Goal: Task Accomplishment & Management: Manage account settings

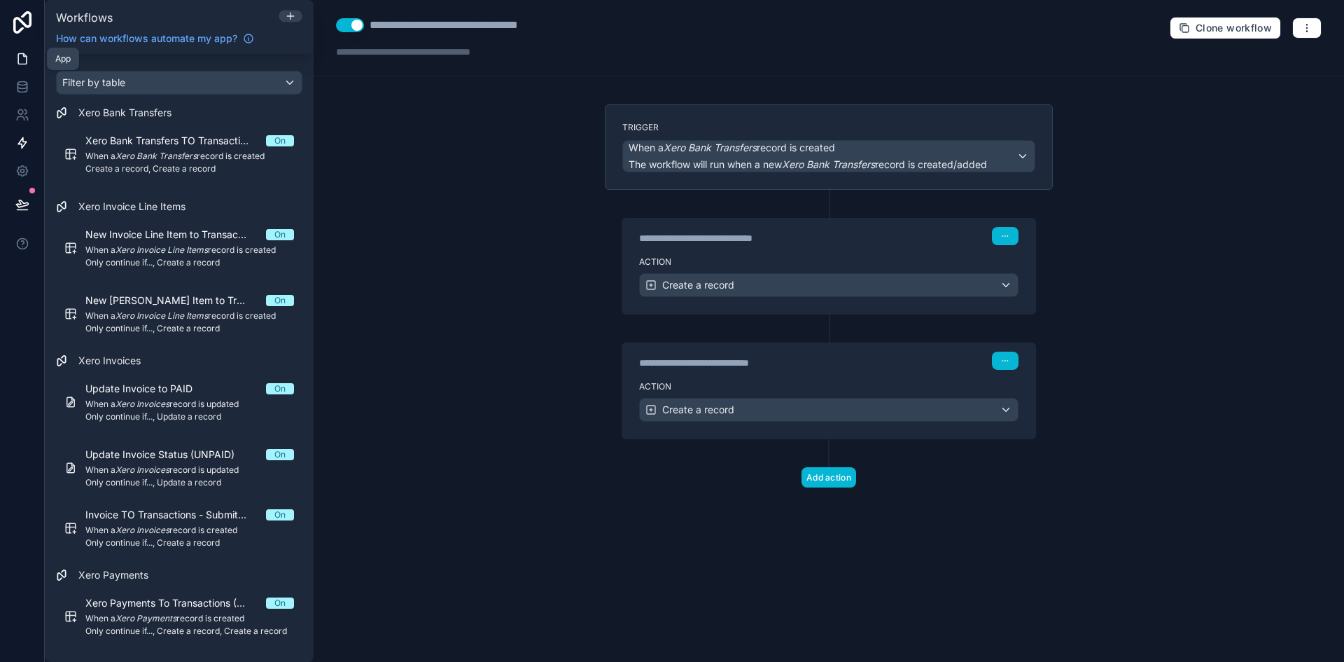
click at [28, 59] on icon at bounding box center [22, 59] width 14 height 14
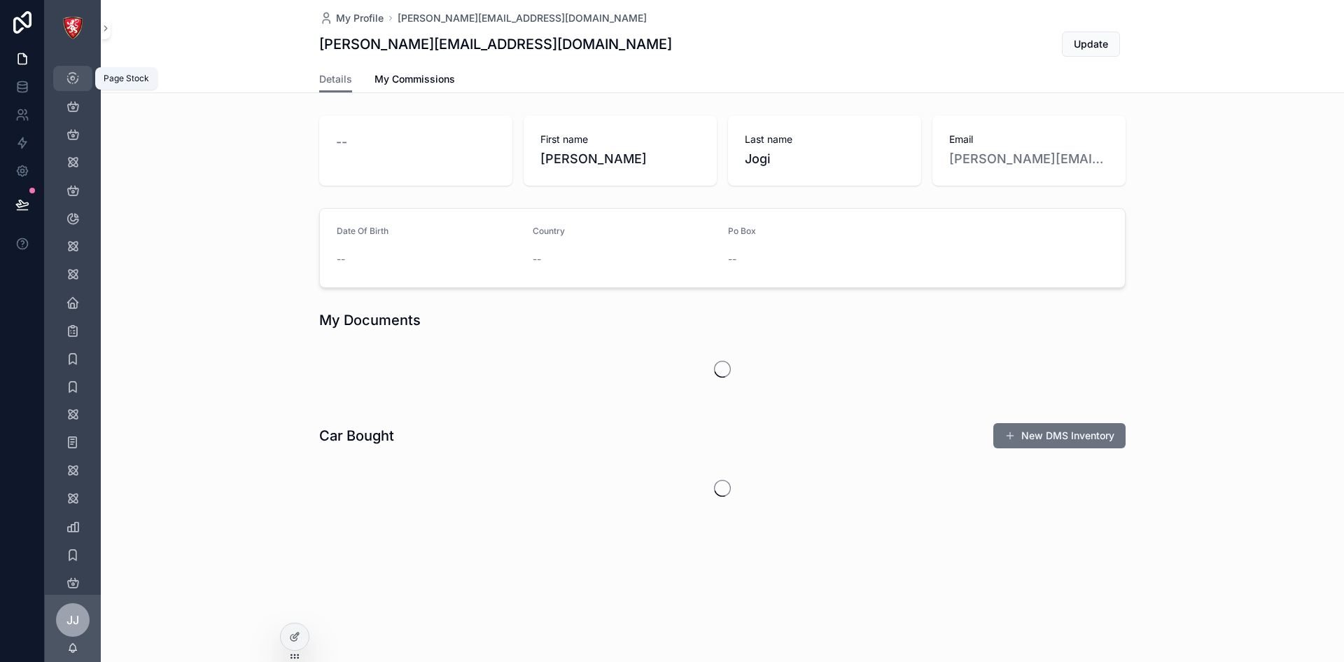
click at [79, 70] on div "Page Stock" at bounding box center [73, 78] width 22 height 22
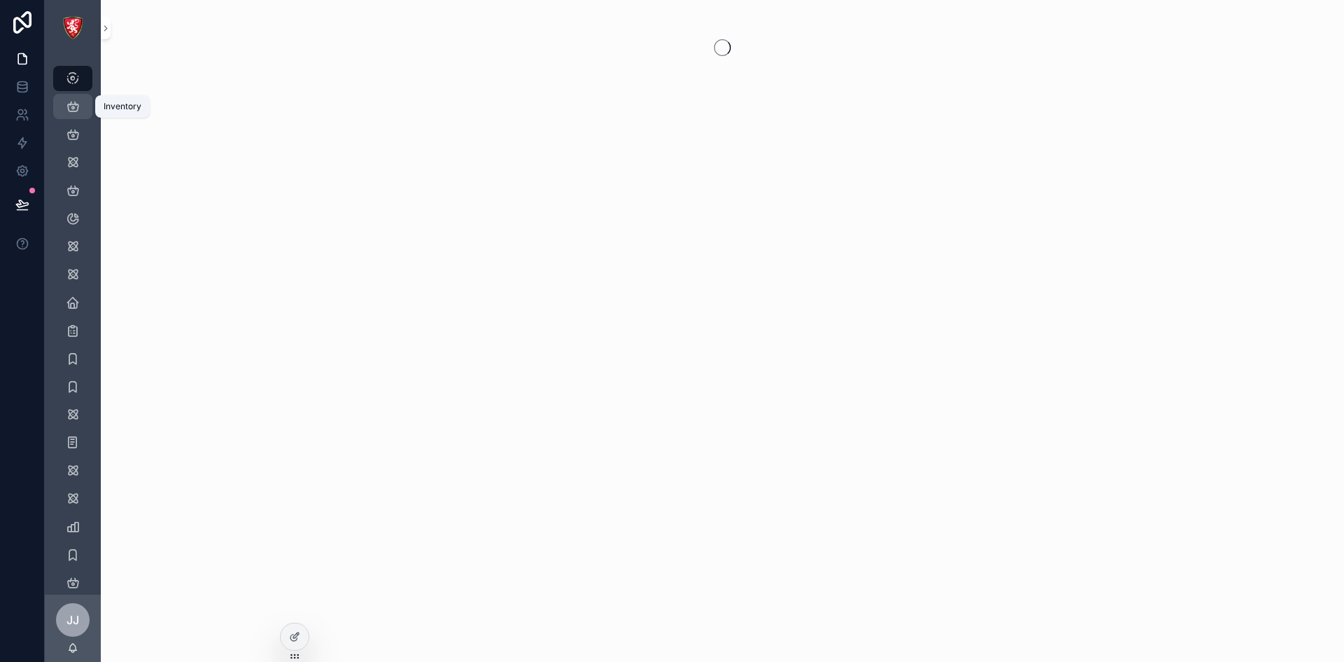
click at [78, 107] on icon "scrollable content" at bounding box center [73, 106] width 14 height 14
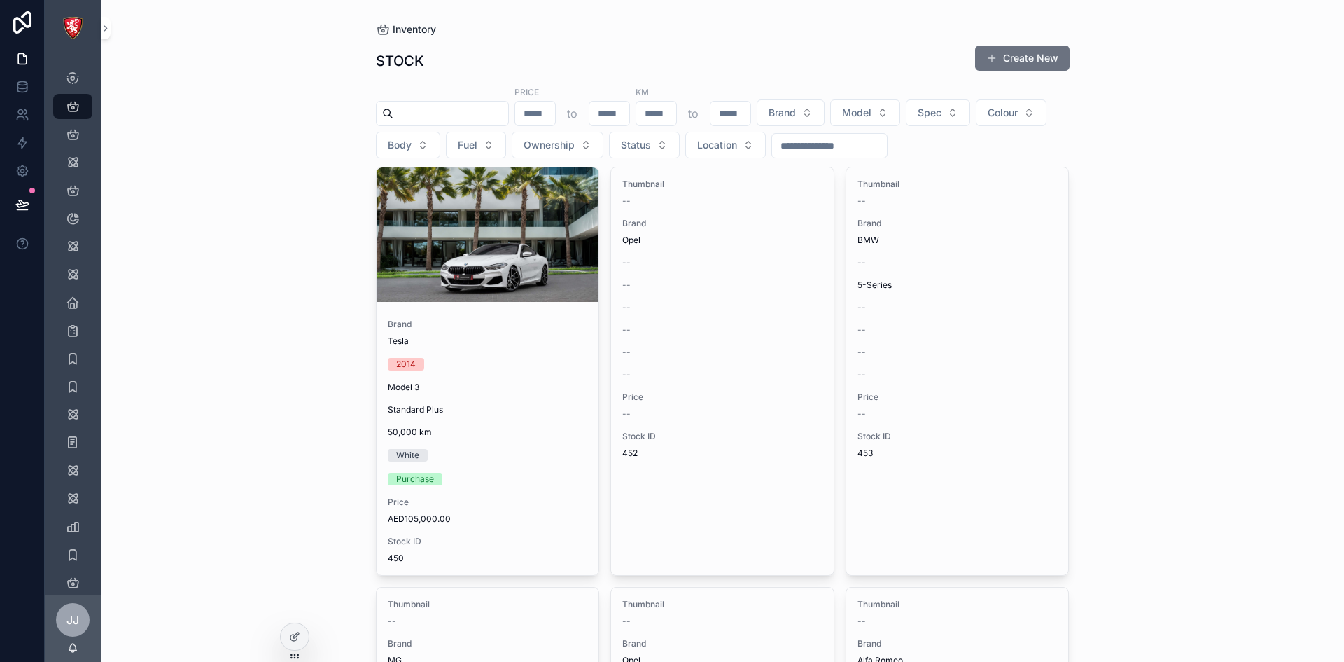
click at [410, 30] on span "Inventory" at bounding box center [414, 29] width 43 height 14
click at [298, 634] on icon at bounding box center [297, 633] width 1 height 1
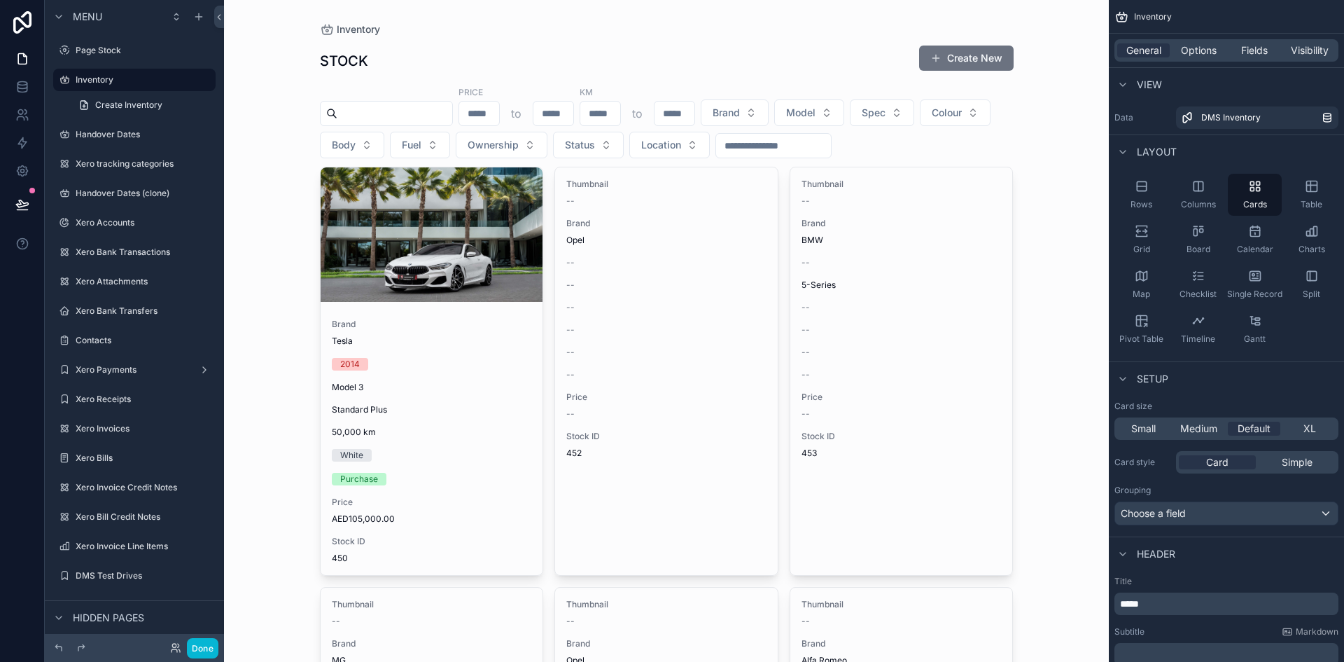
click at [1160, 20] on span "Inventory" at bounding box center [1153, 16] width 38 height 11
click at [1150, 12] on span "Inventory" at bounding box center [1153, 16] width 38 height 11
click at [1122, 11] on icon "scrollable content" at bounding box center [1122, 17] width 14 height 14
click at [1159, 25] on div "Inventory" at bounding box center [1226, 17] width 235 height 34
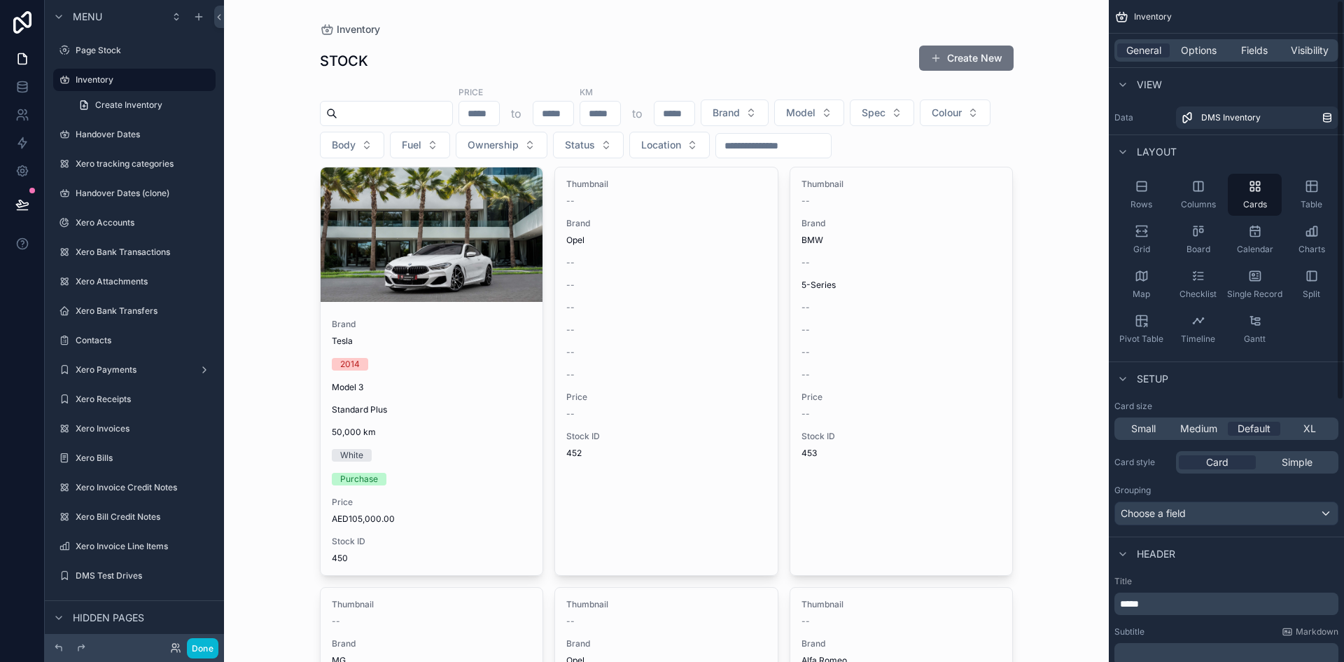
click at [1155, 15] on span "Inventory" at bounding box center [1153, 16] width 38 height 11
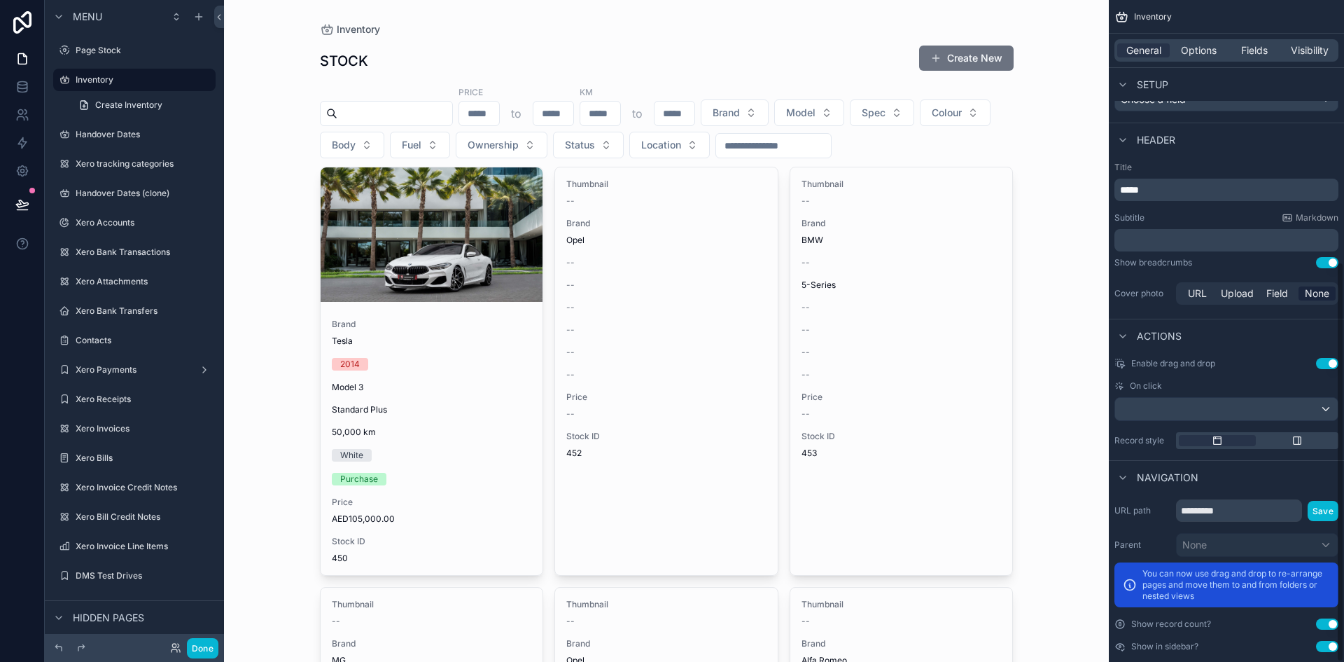
scroll to position [432, 0]
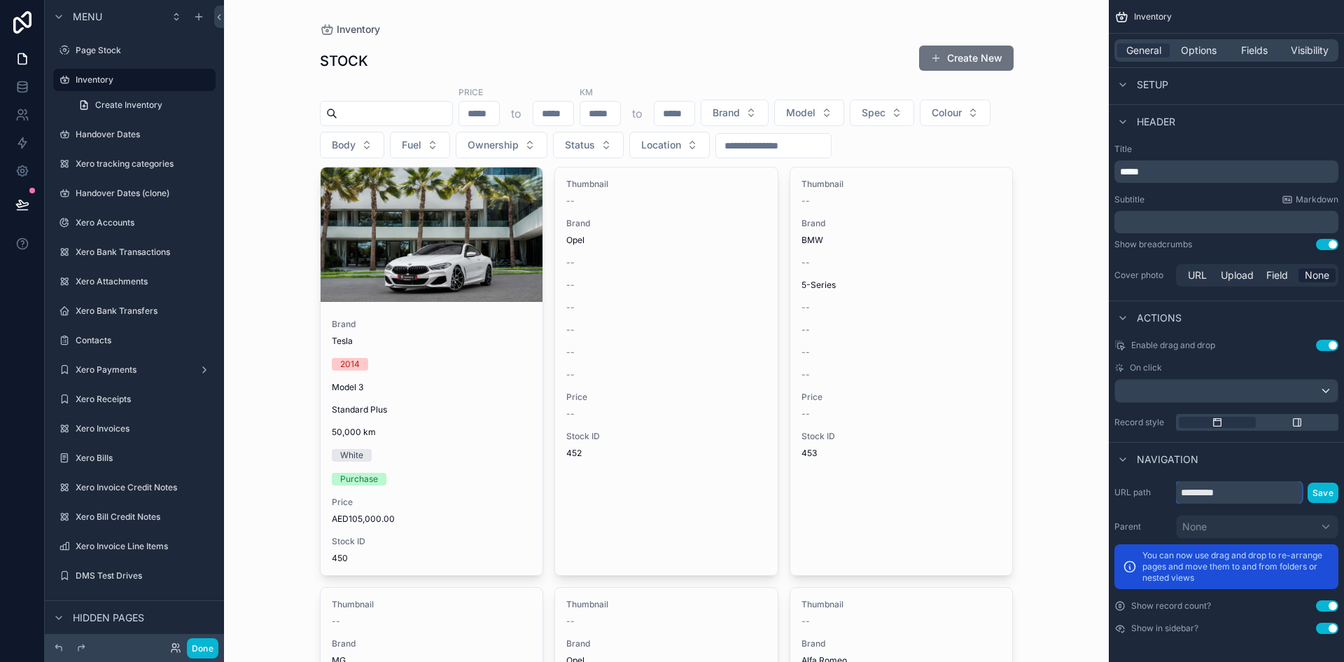
click at [1227, 492] on input "*********" at bounding box center [1239, 492] width 126 height 22
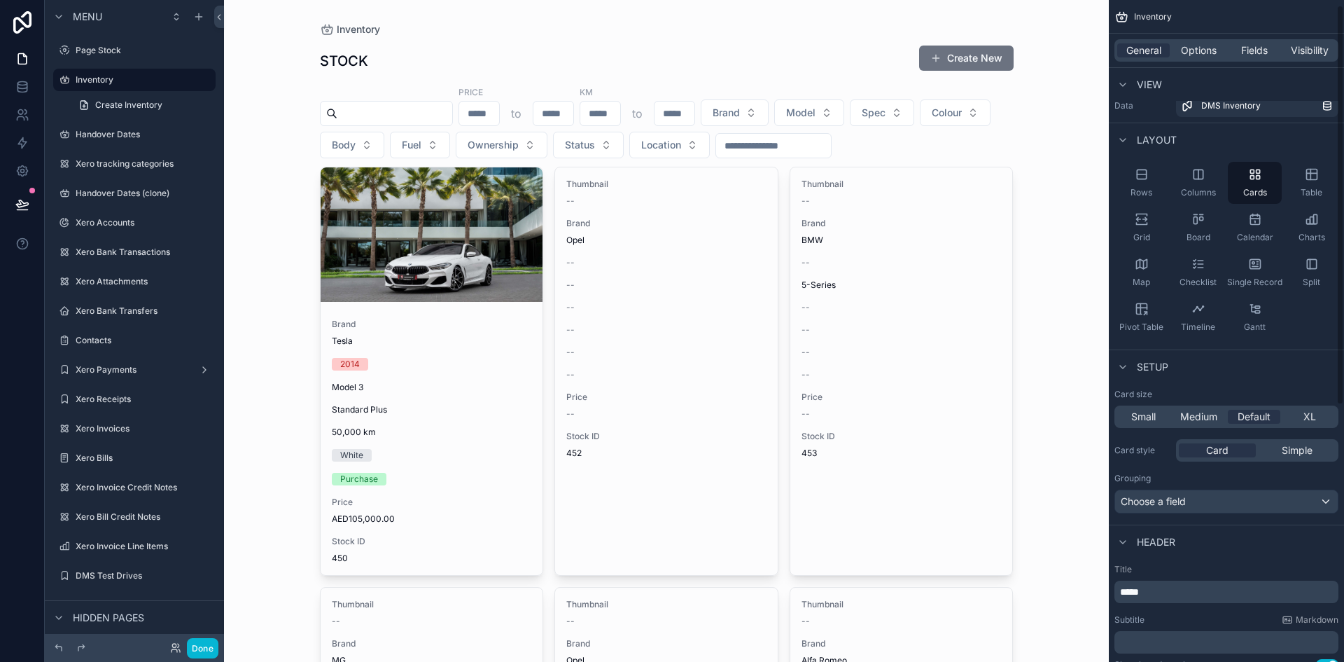
scroll to position [0, 0]
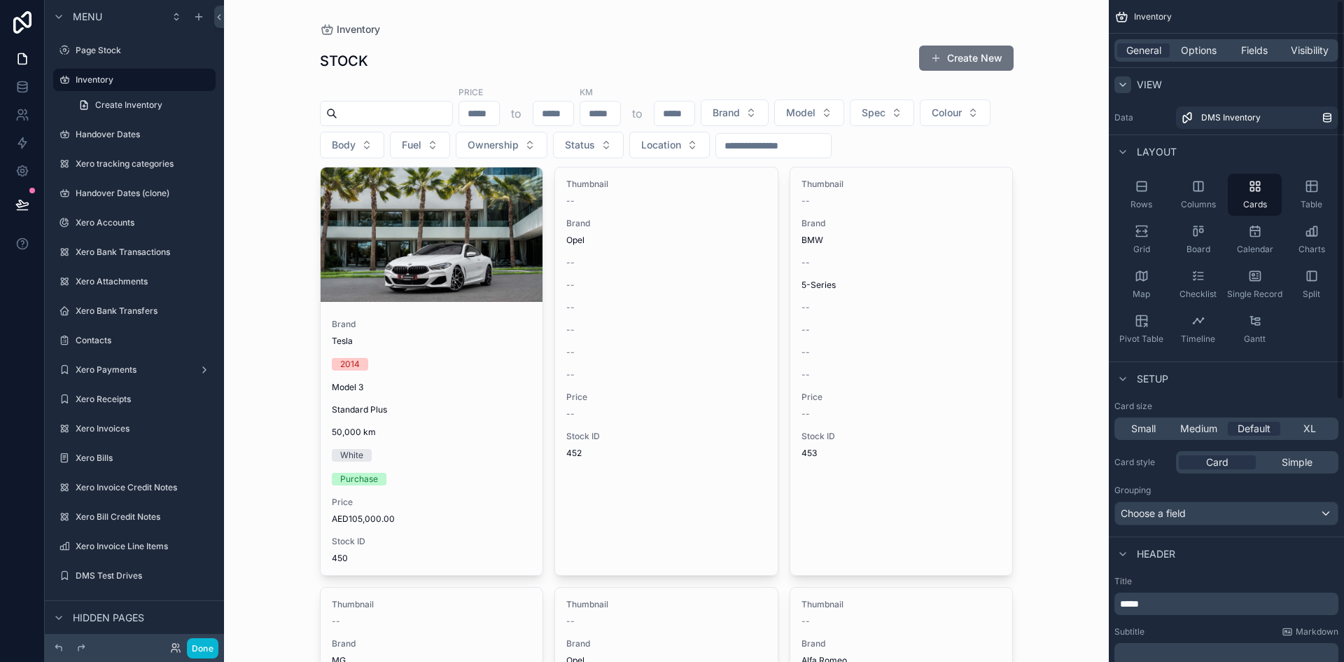
click at [1117, 87] on icon "scrollable content" at bounding box center [1122, 84] width 11 height 11
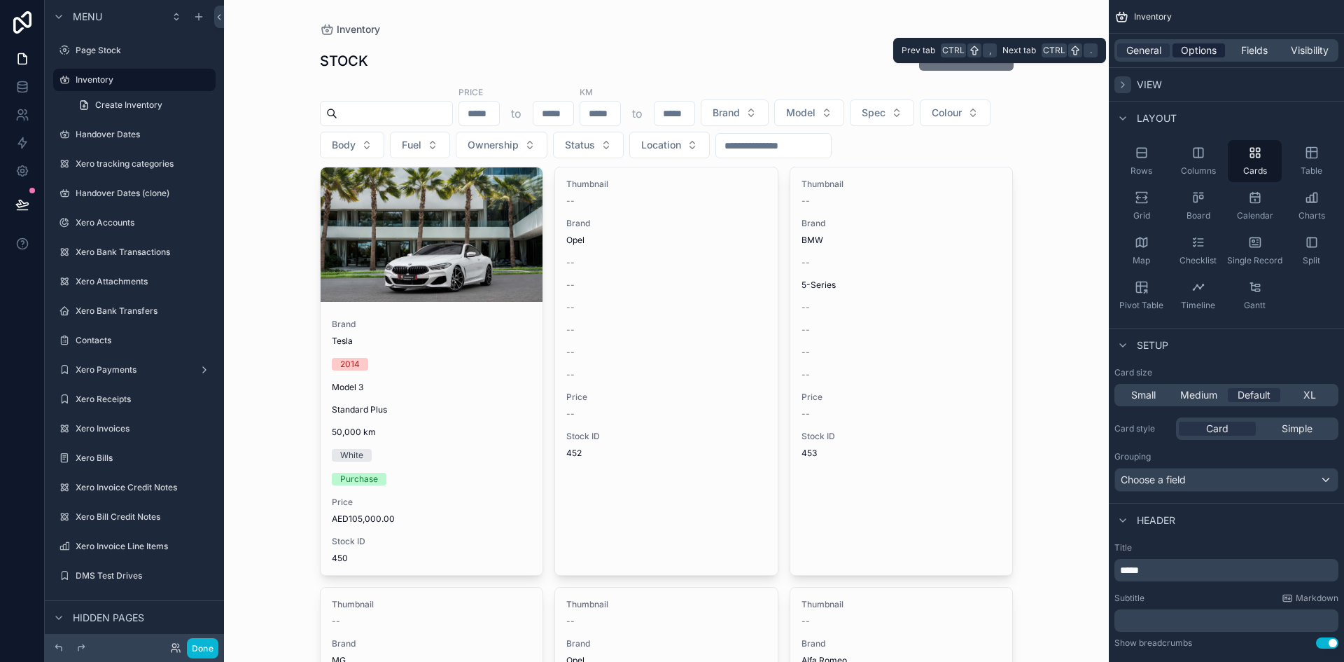
click at [1190, 47] on span "Options" at bounding box center [1199, 50] width 36 height 14
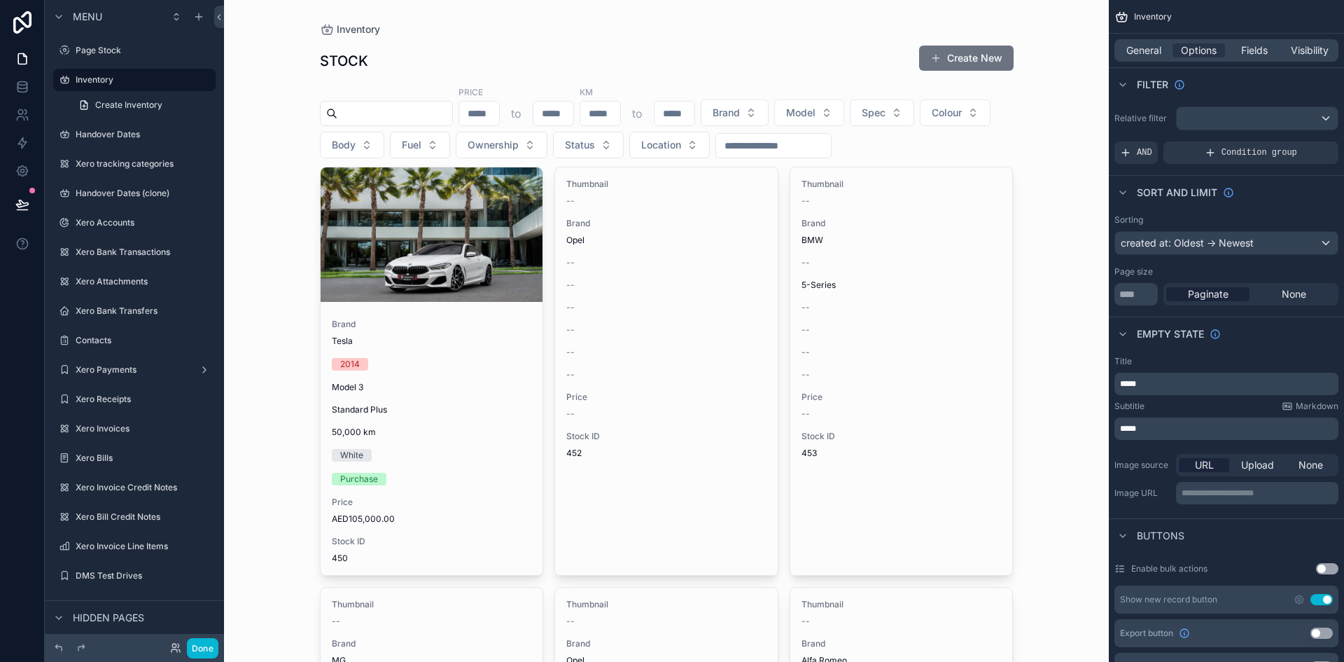
click at [1149, 9] on div "Inventory" at bounding box center [1226, 17] width 235 height 34
click at [1134, 14] on div "Inventory" at bounding box center [1226, 17] width 235 height 34
click at [1127, 14] on icon "scrollable content" at bounding box center [1122, 17] width 14 height 14
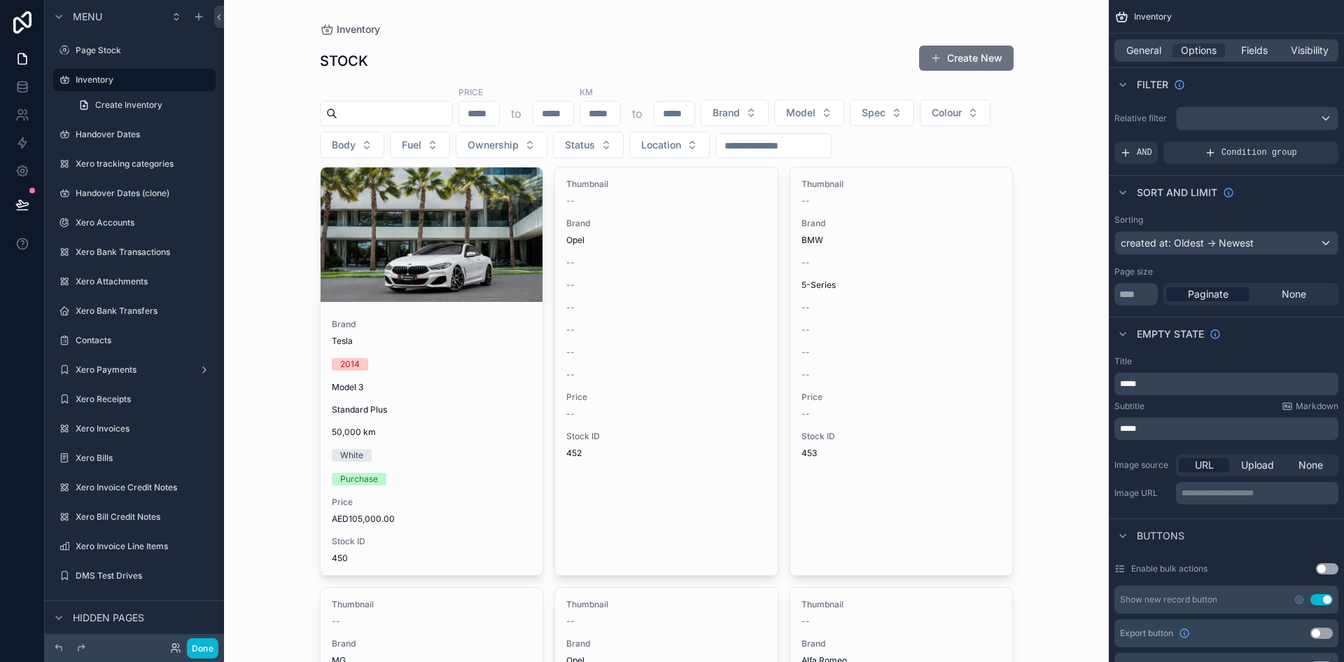
click at [1127, 14] on icon "scrollable content" at bounding box center [1122, 17] width 14 height 14
click at [1152, 14] on span "Inventory" at bounding box center [1153, 16] width 38 height 11
click at [1264, 48] on span "Fields" at bounding box center [1254, 50] width 27 height 14
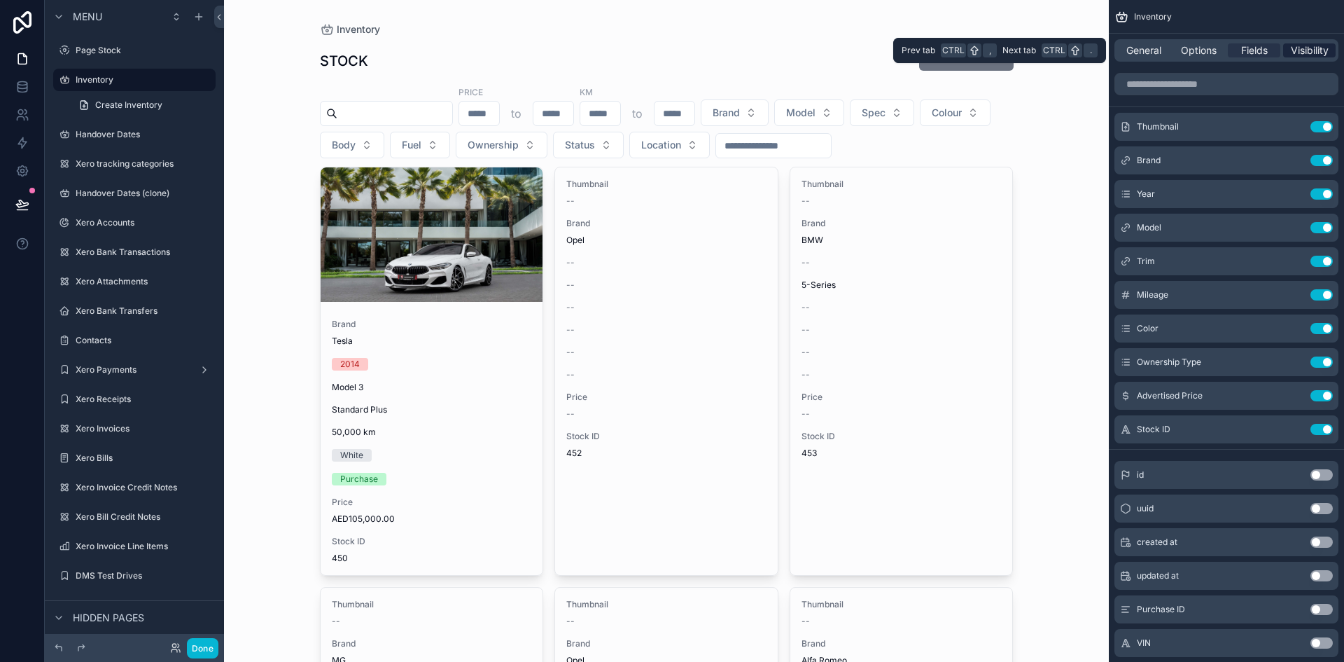
click at [1308, 48] on span "Visibility" at bounding box center [1310, 50] width 38 height 14
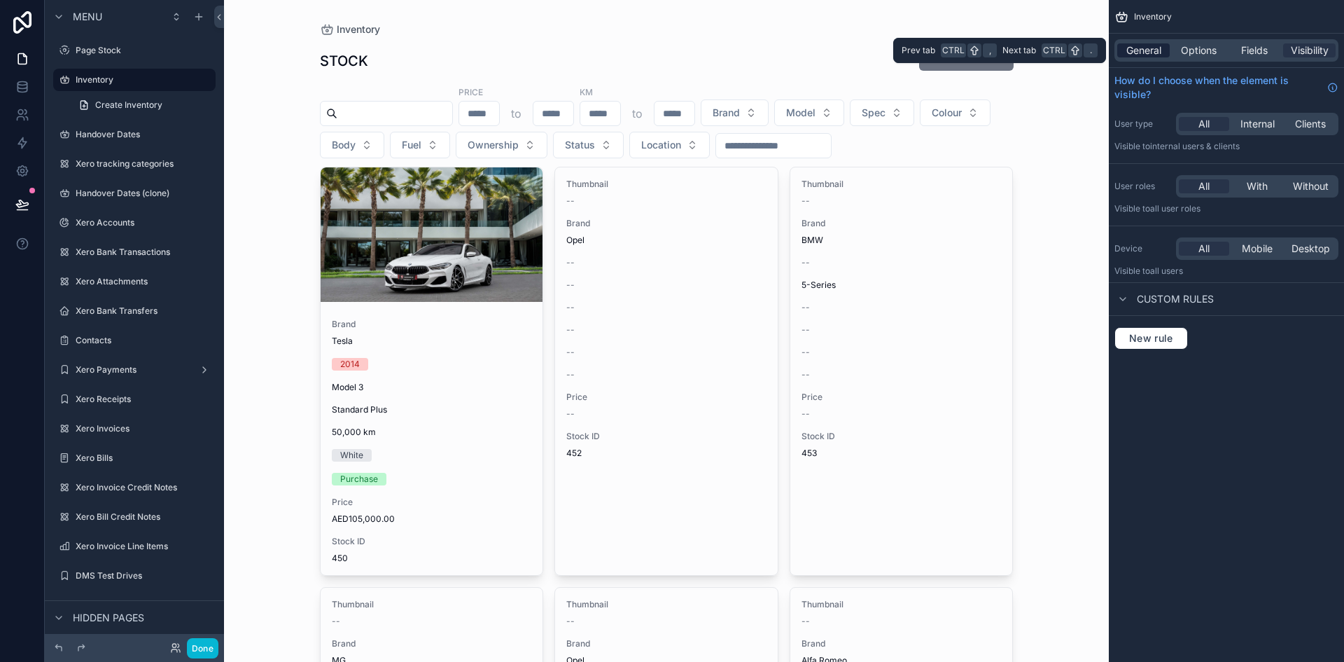
click at [1143, 53] on span "General" at bounding box center [1144, 50] width 35 height 14
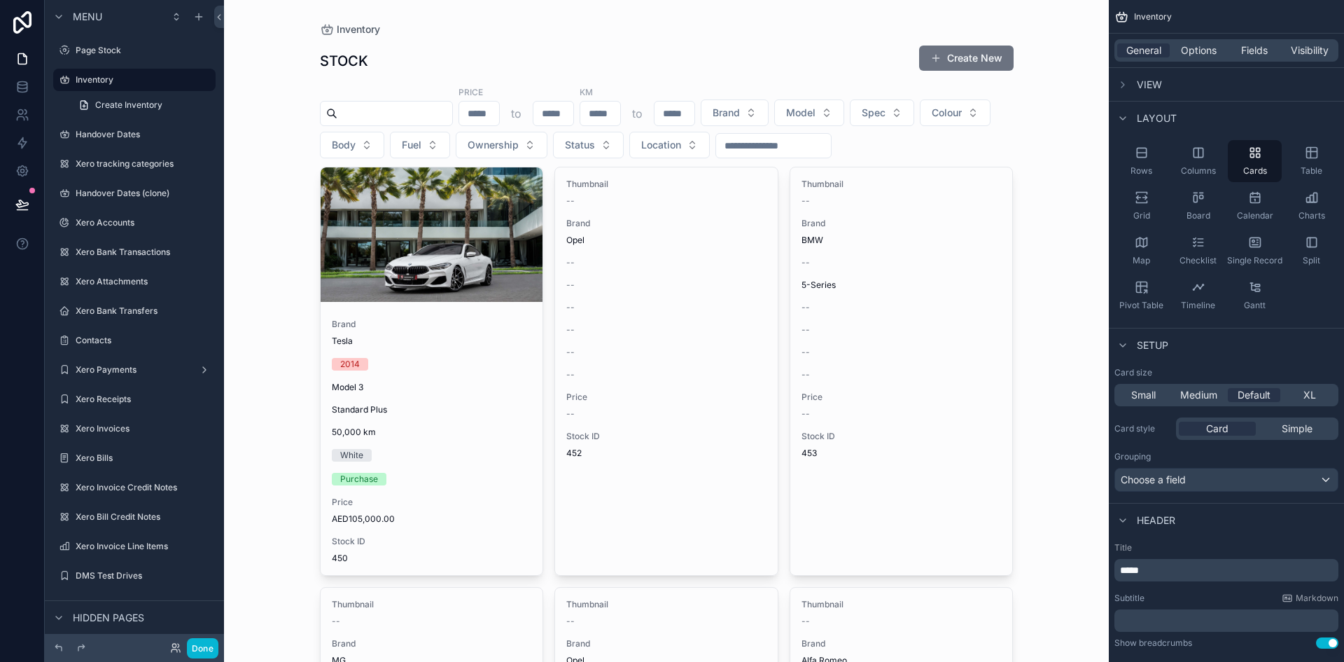
click at [1139, 92] on div "View" at bounding box center [1139, 84] width 48 height 17
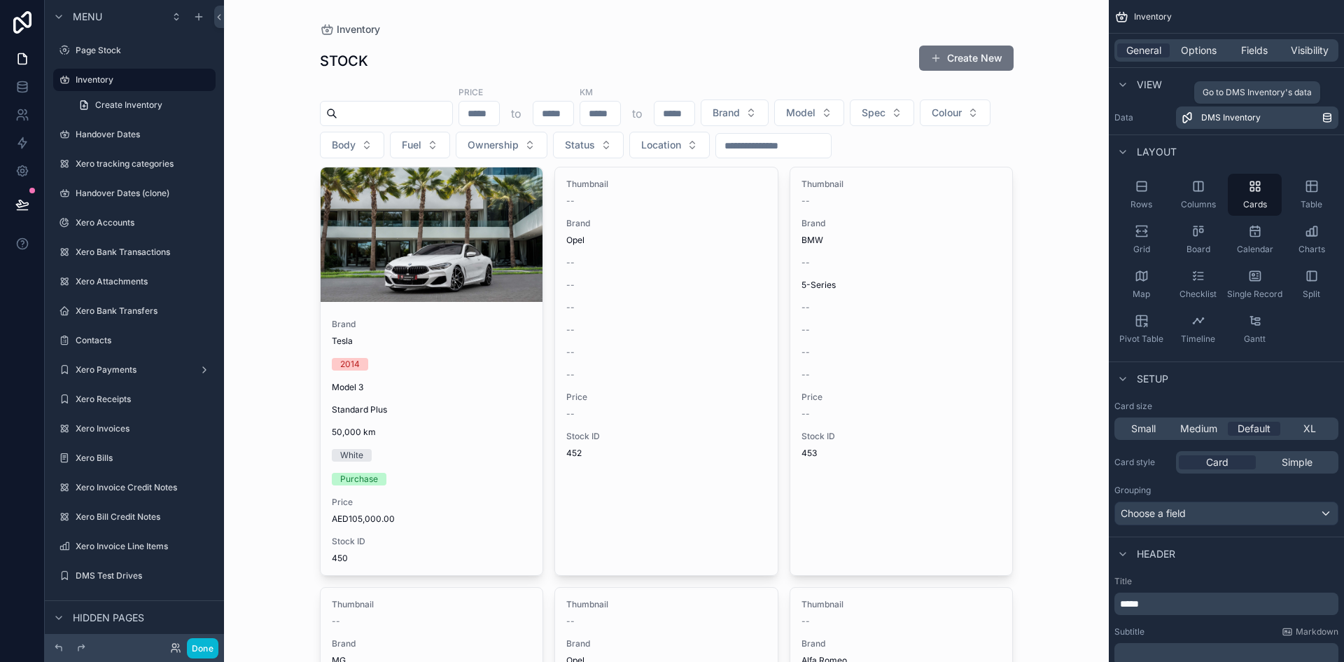
click at [1328, 111] on link "DMS Inventory" at bounding box center [1257, 117] width 162 height 22
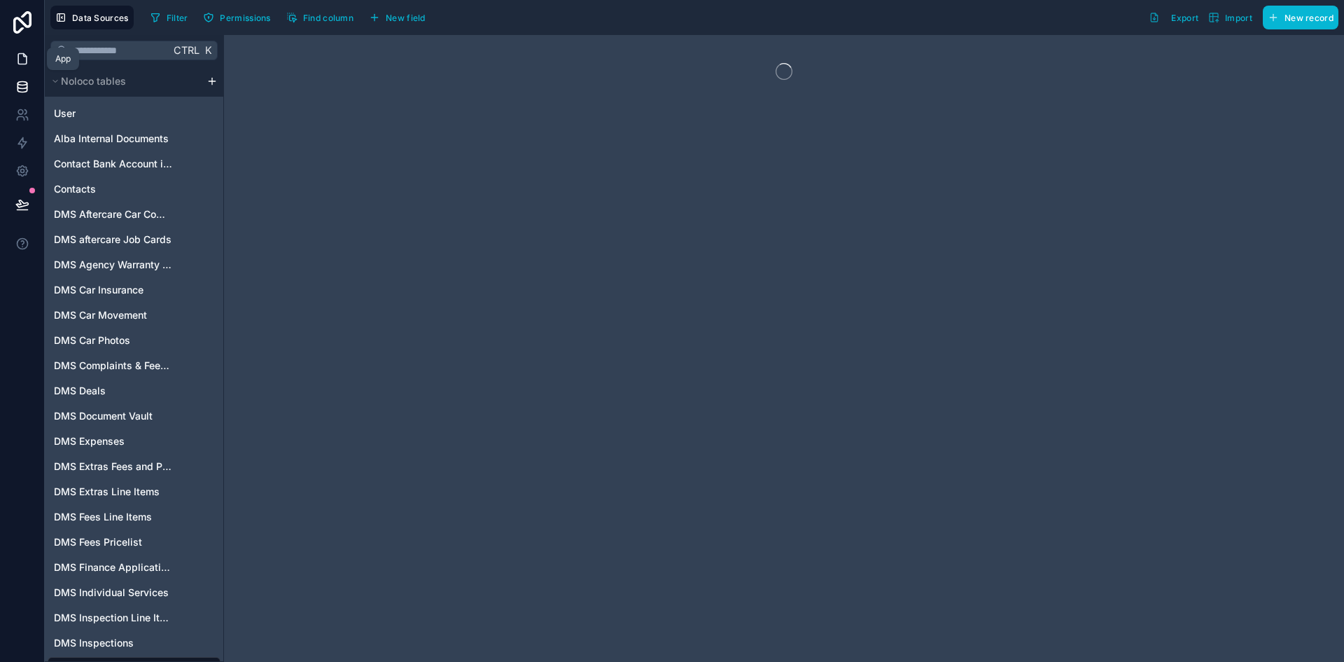
click at [27, 60] on icon at bounding box center [22, 59] width 8 height 11
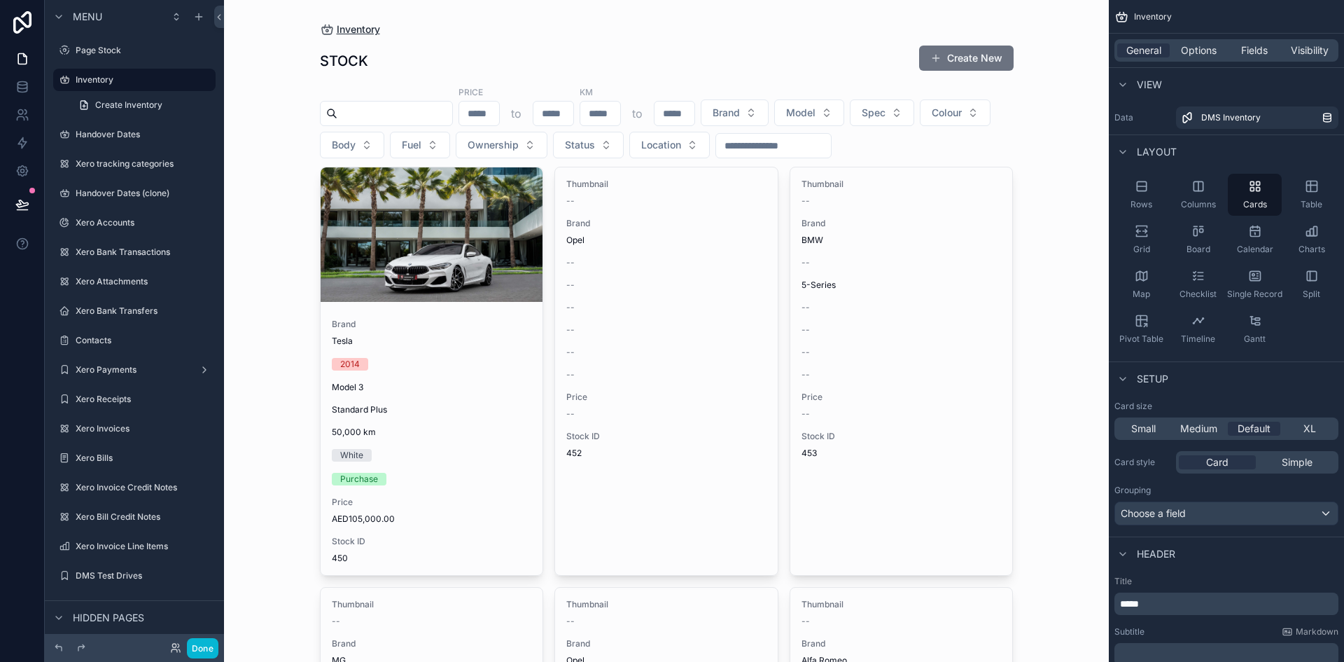
click at [361, 29] on span "Inventory" at bounding box center [358, 29] width 43 height 14
click at [1143, 81] on span "View" at bounding box center [1149, 85] width 25 height 14
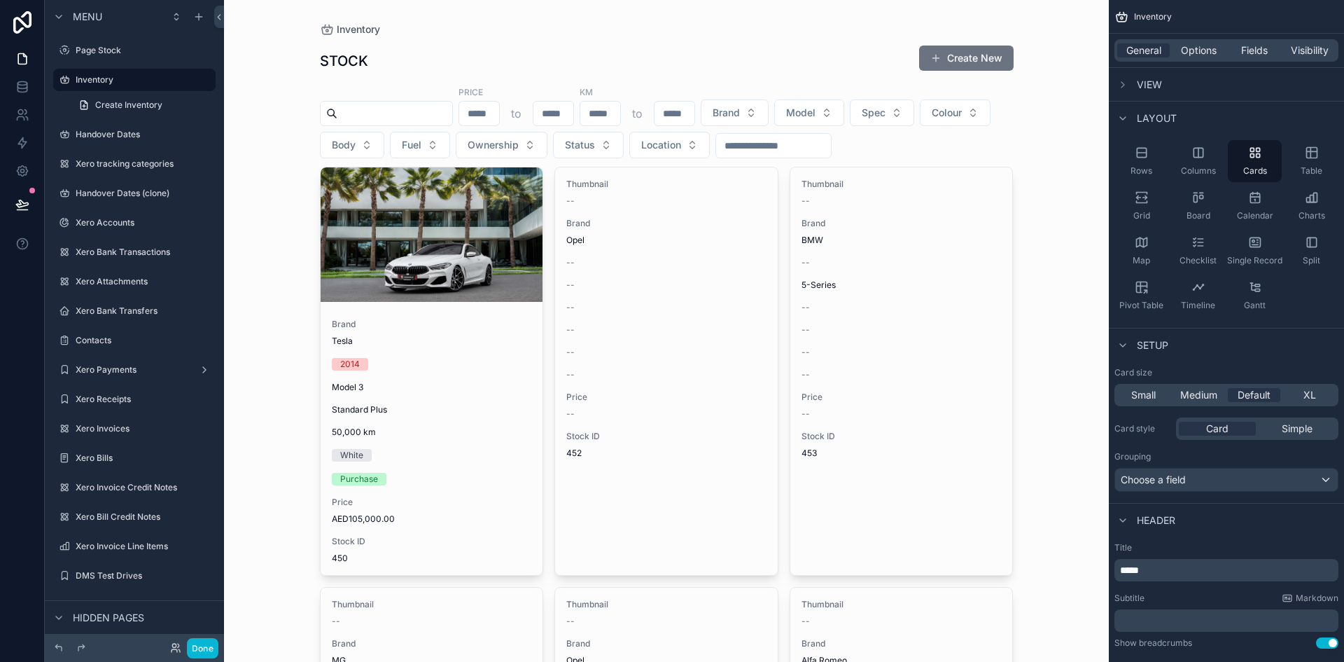
click at [1143, 81] on span "View" at bounding box center [1149, 85] width 25 height 14
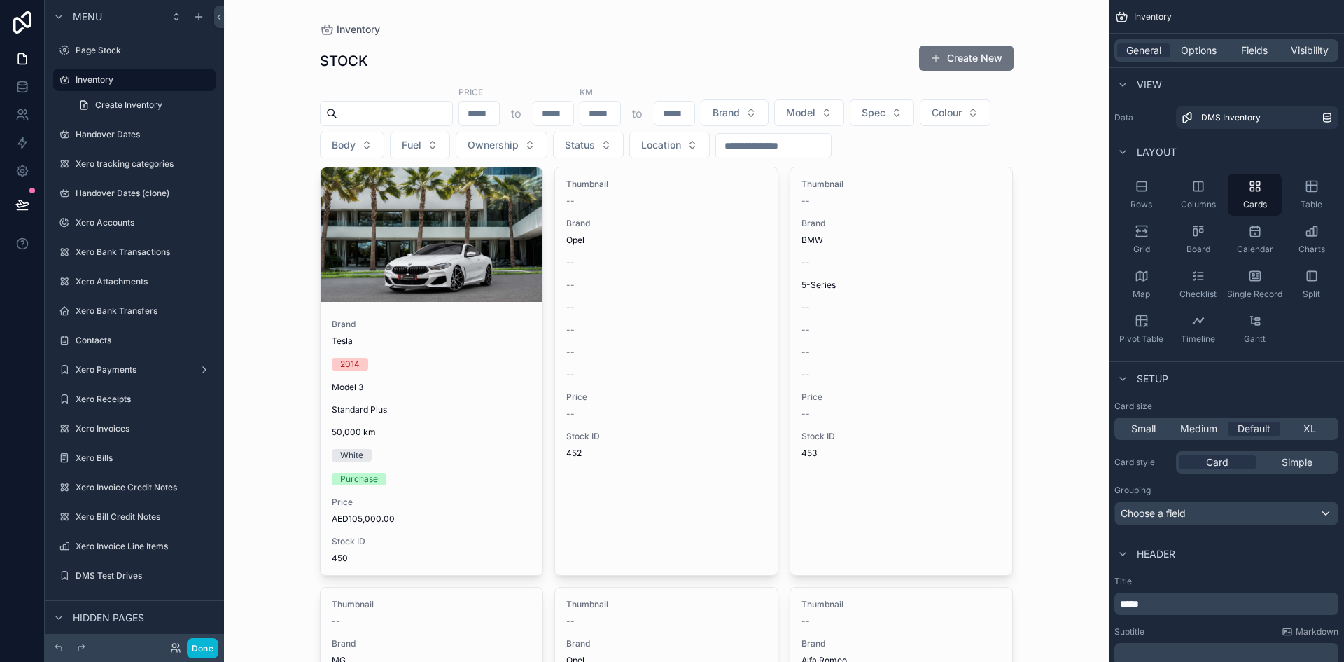
click at [1143, 377] on span "Setup" at bounding box center [1153, 379] width 32 height 14
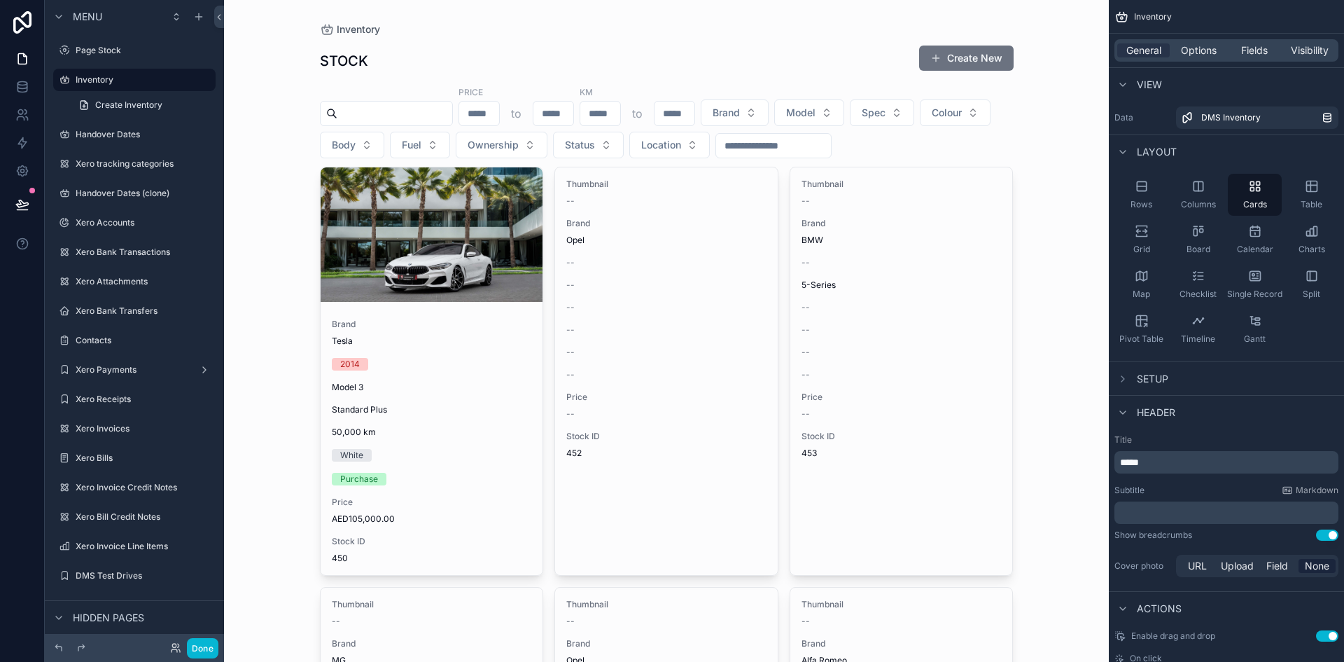
click at [1148, 403] on div "Header" at bounding box center [1226, 412] width 235 height 34
click at [1148, 408] on span "Header" at bounding box center [1156, 412] width 39 height 14
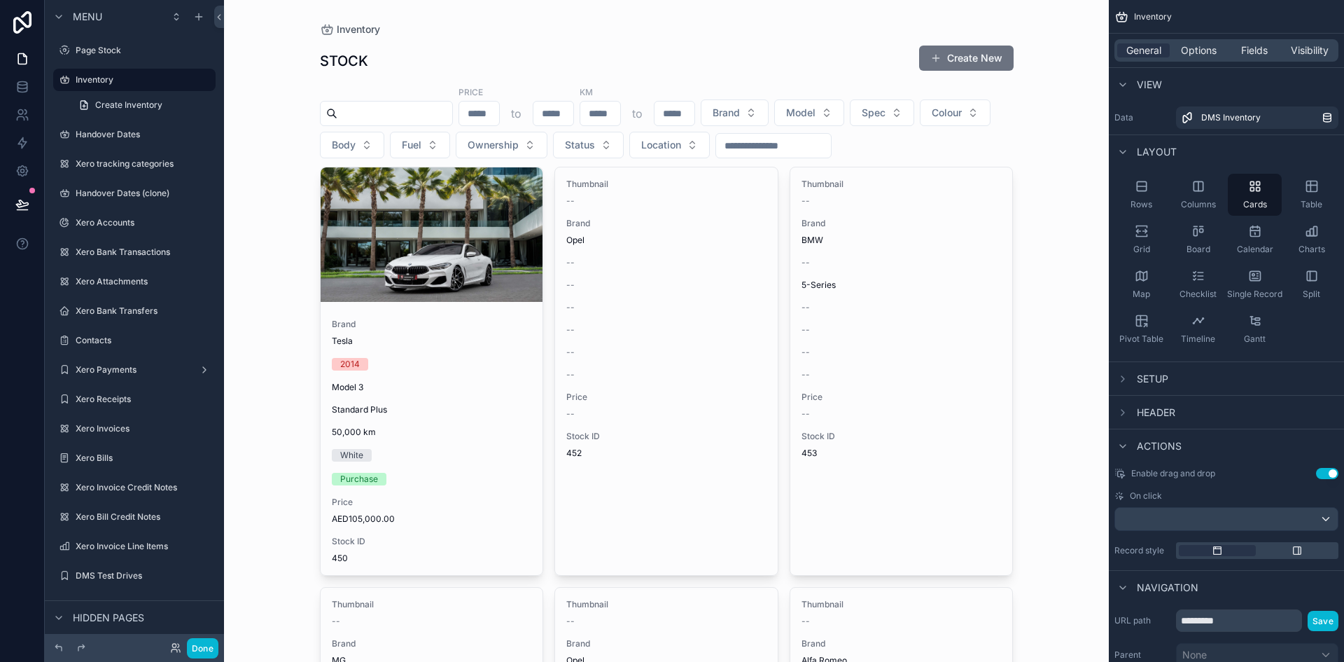
click at [1163, 443] on span "Actions" at bounding box center [1159, 446] width 45 height 14
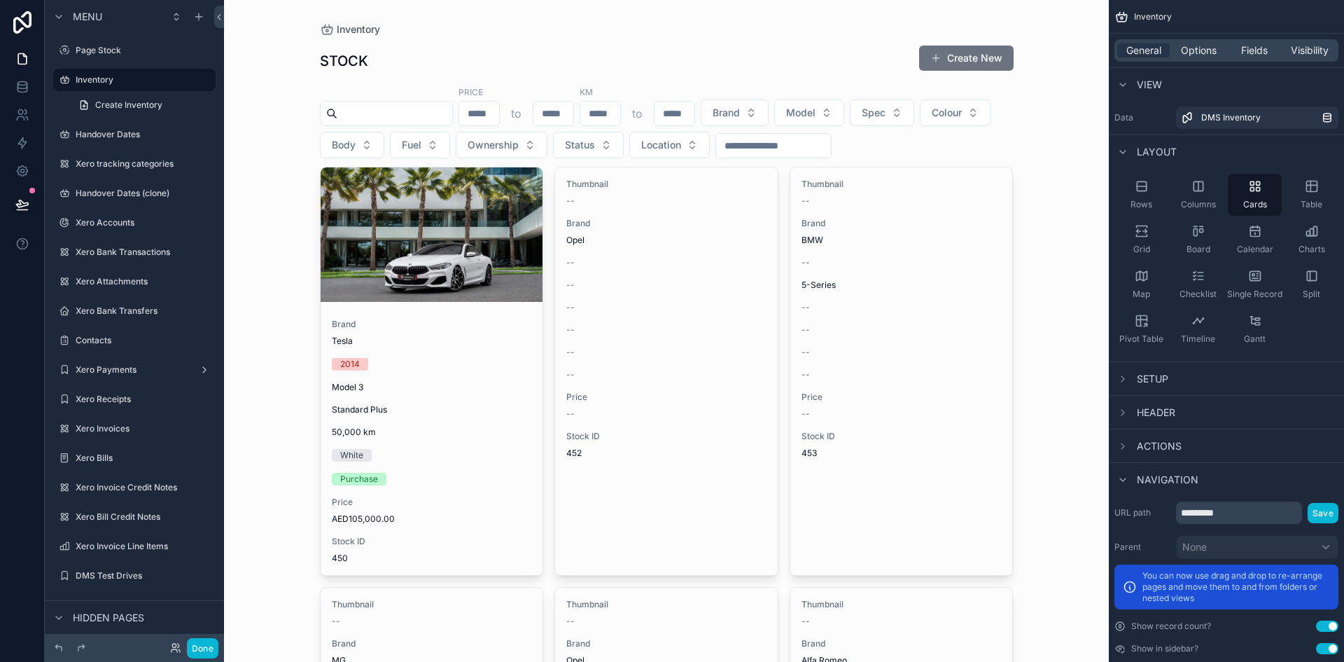
click at [1165, 480] on span "Navigation" at bounding box center [1168, 480] width 62 height 14
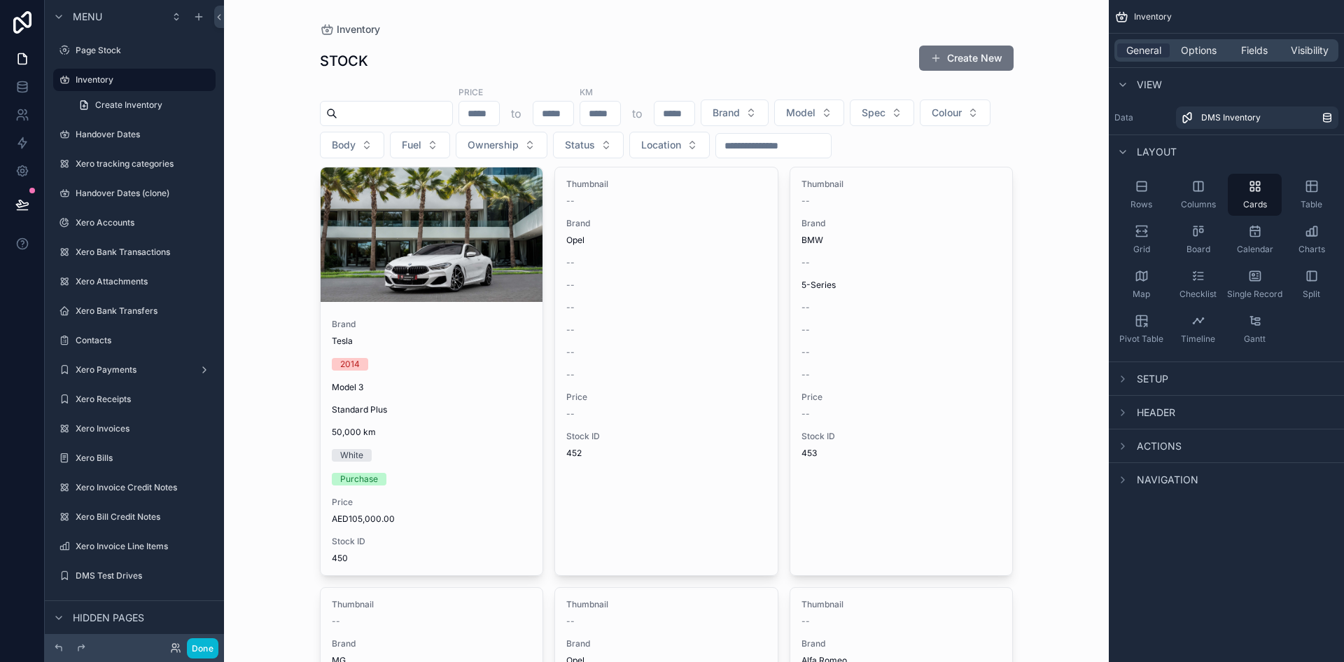
click at [1147, 145] on span "Layout" at bounding box center [1157, 152] width 40 height 14
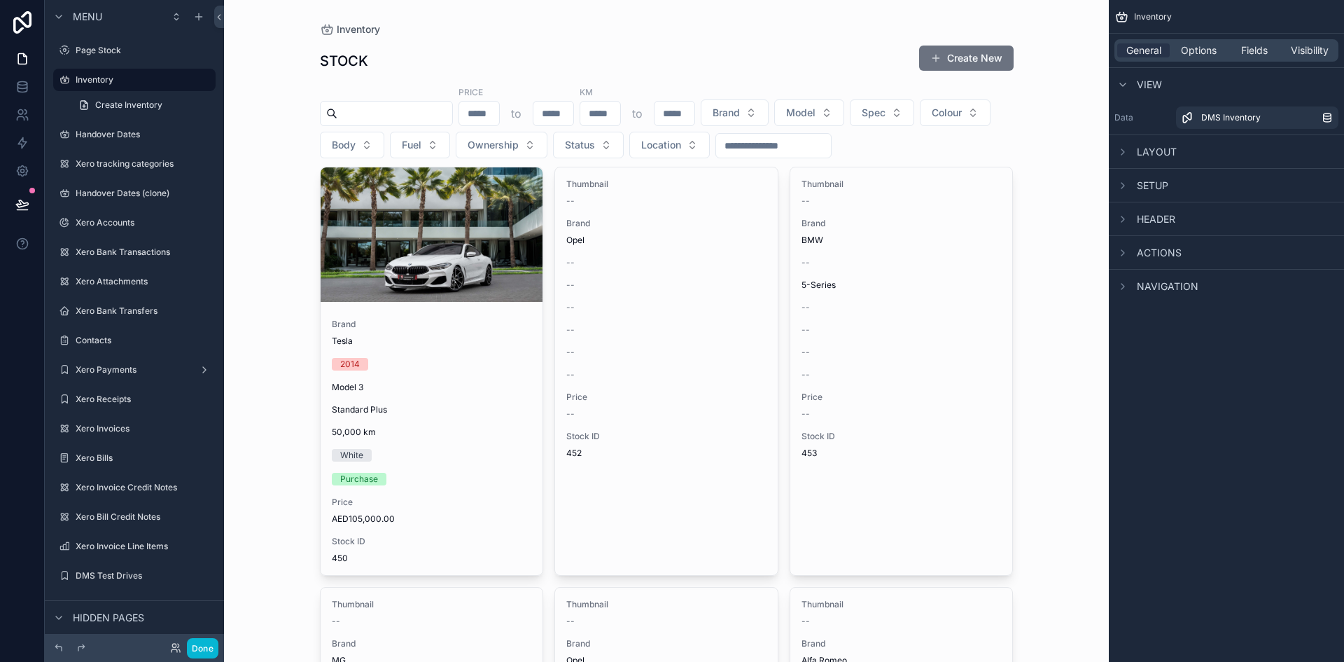
click at [1137, 283] on span "Navigation" at bounding box center [1168, 286] width 62 height 14
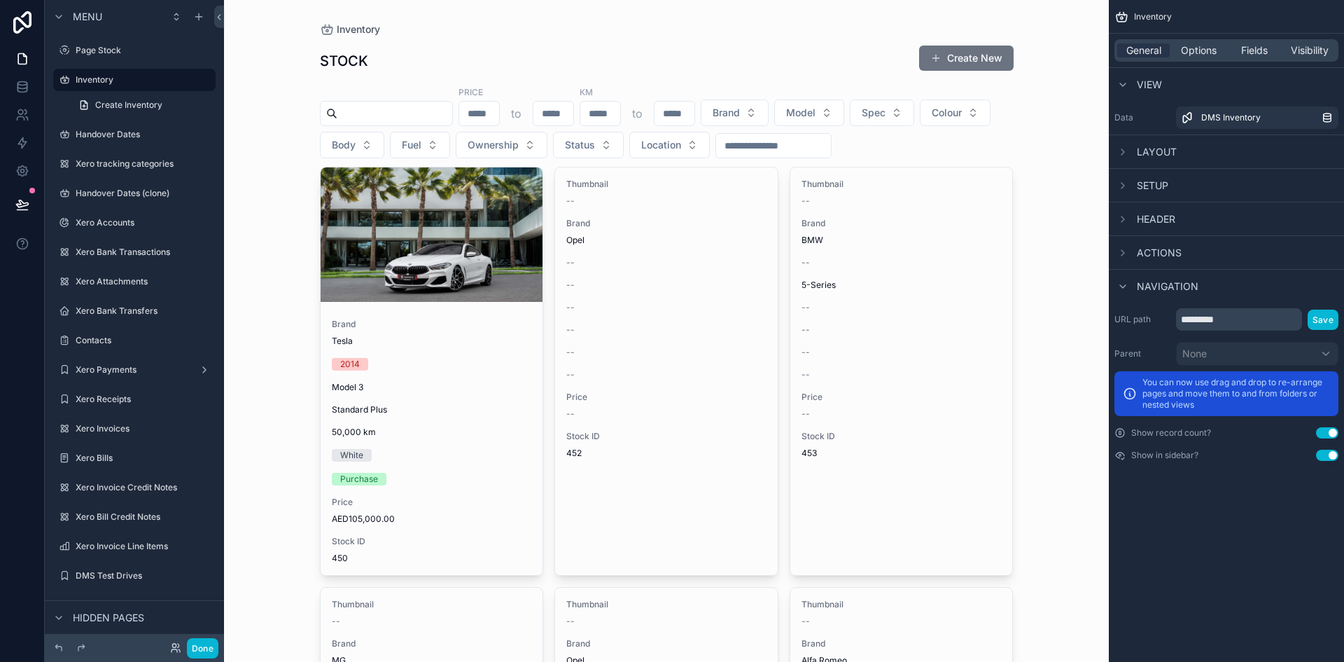
click at [1137, 283] on span "Navigation" at bounding box center [1168, 286] width 62 height 14
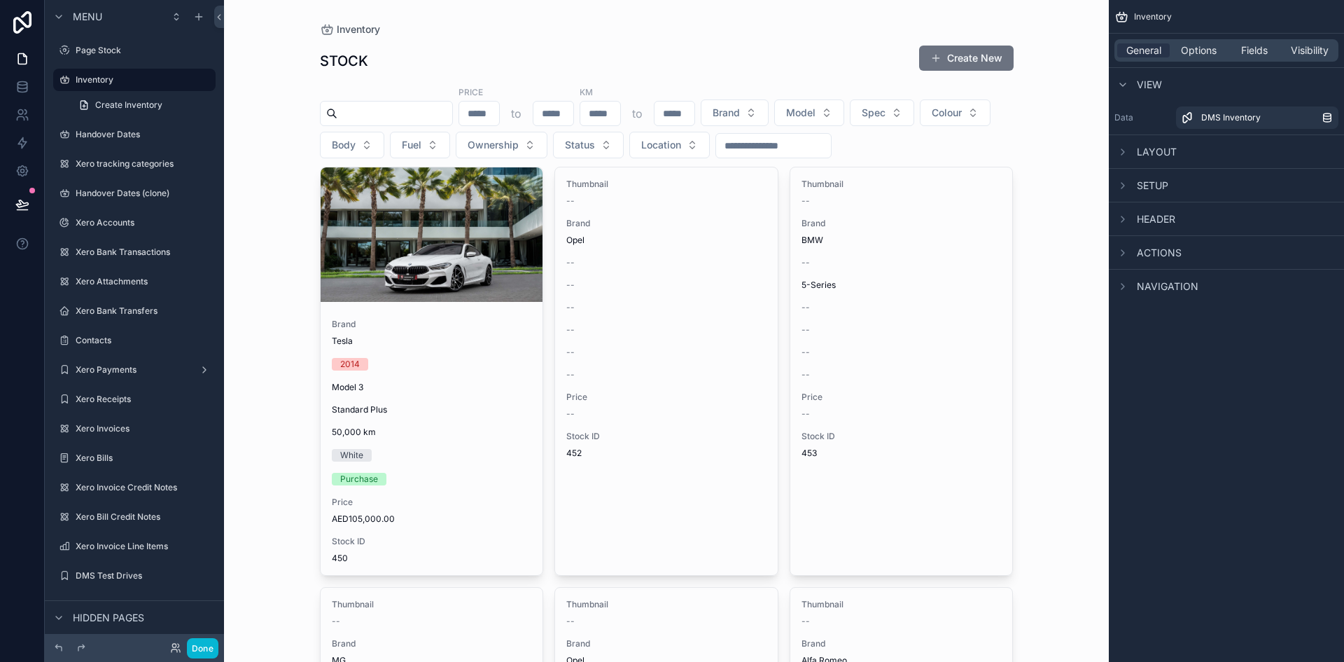
click at [1141, 251] on span "Actions" at bounding box center [1159, 253] width 45 height 14
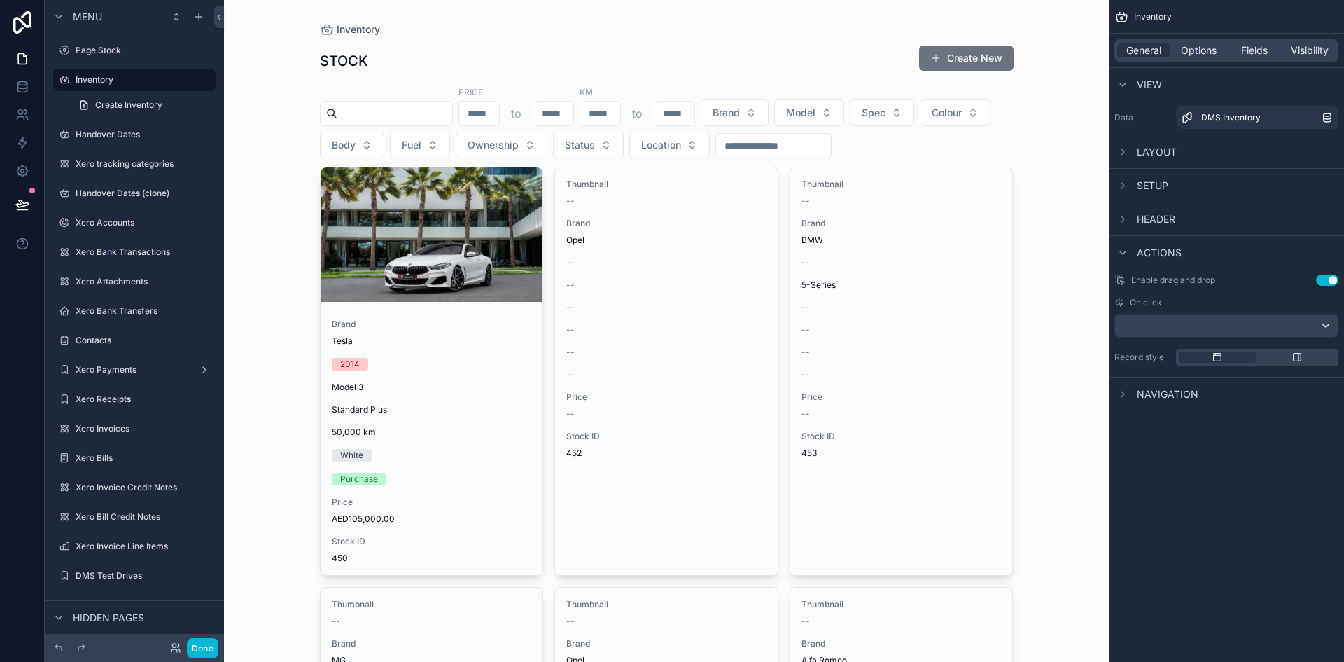
click at [1141, 251] on span "Actions" at bounding box center [1159, 253] width 45 height 14
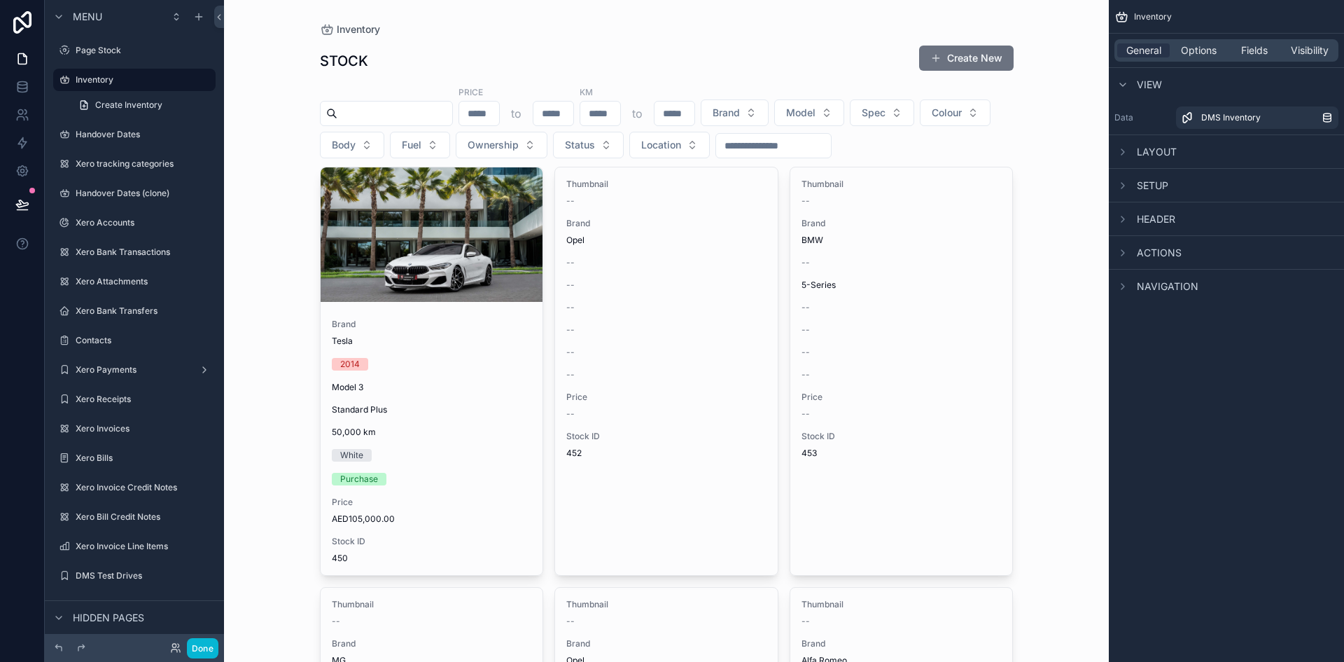
click at [1137, 219] on span "Header" at bounding box center [1156, 219] width 39 height 14
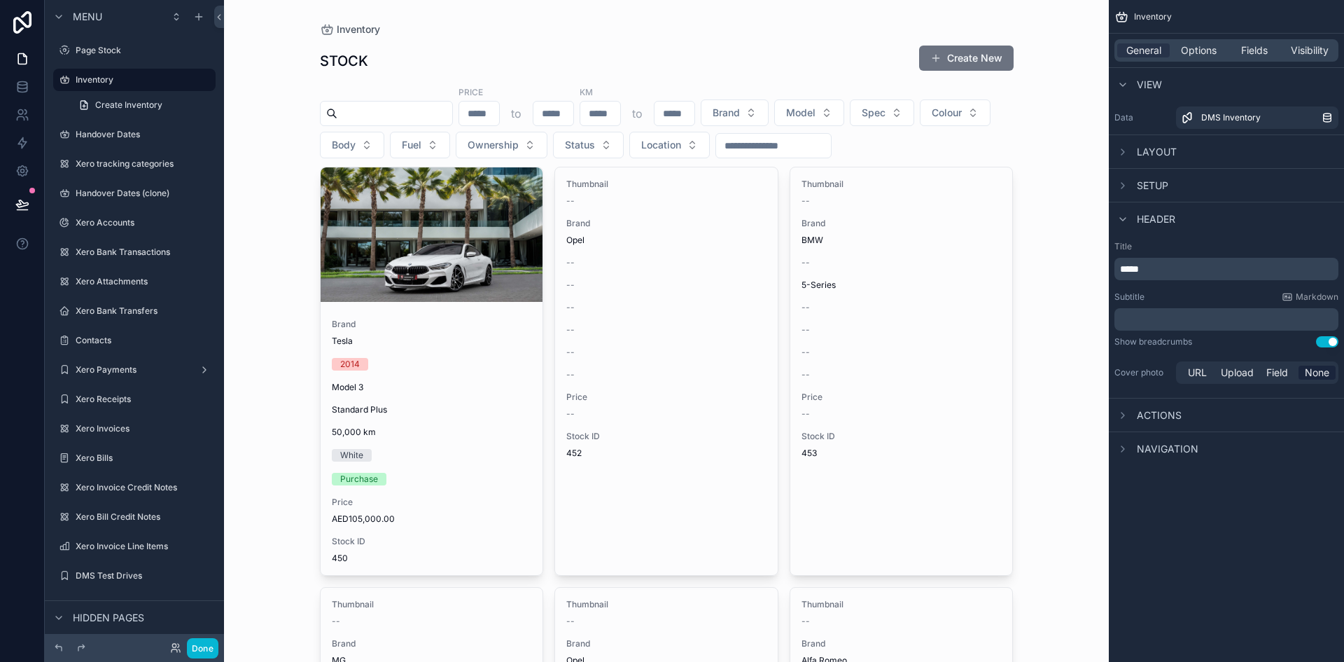
click at [1137, 219] on span "Header" at bounding box center [1156, 219] width 39 height 14
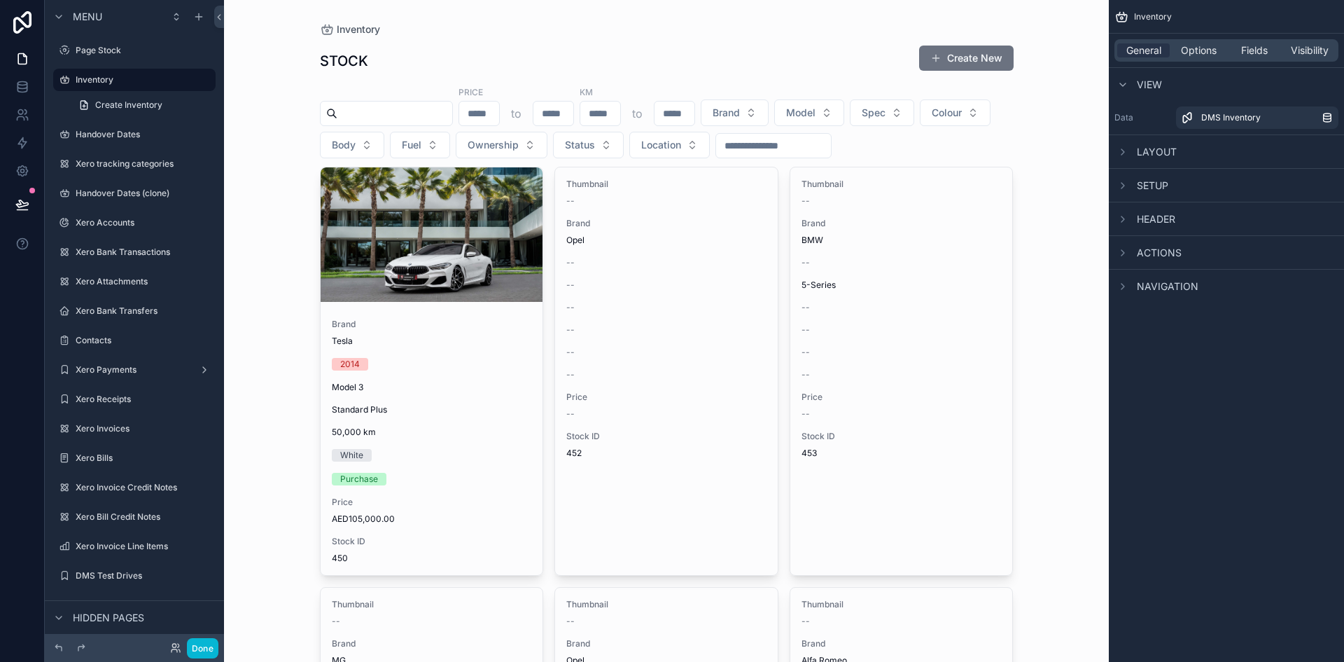
click at [1137, 179] on span "Setup" at bounding box center [1153, 186] width 32 height 14
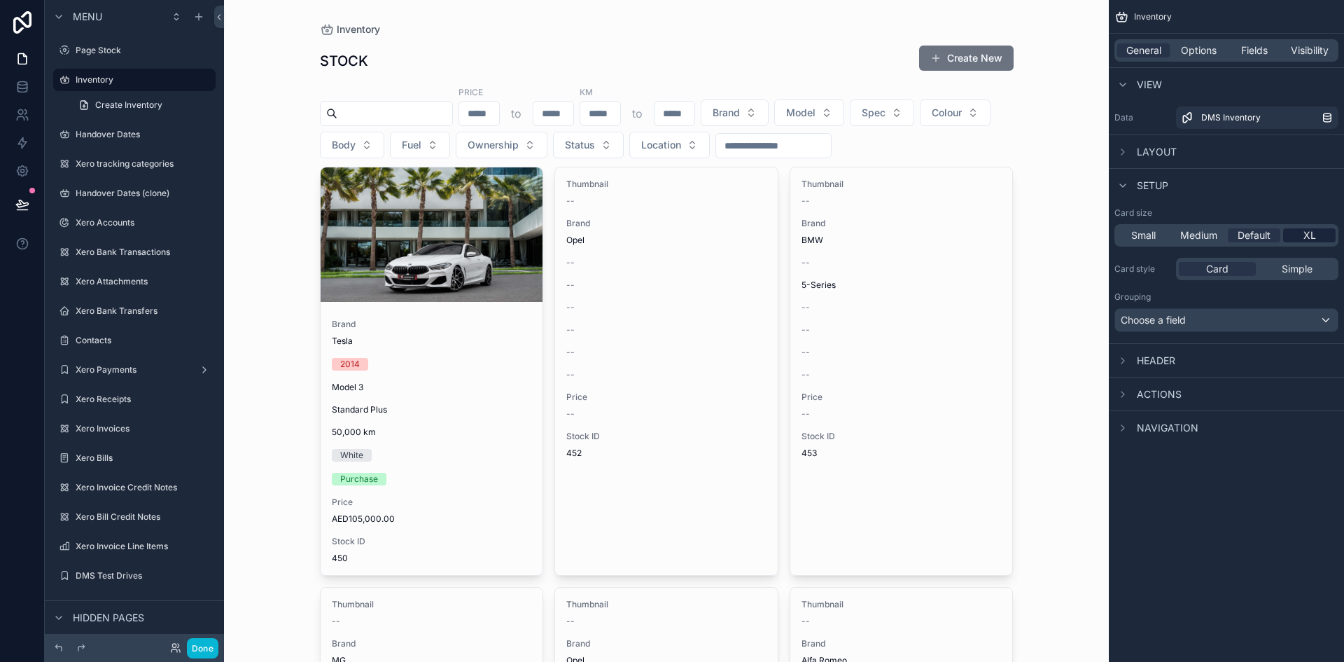
click at [1315, 232] on span "XL" at bounding box center [1310, 235] width 13 height 14
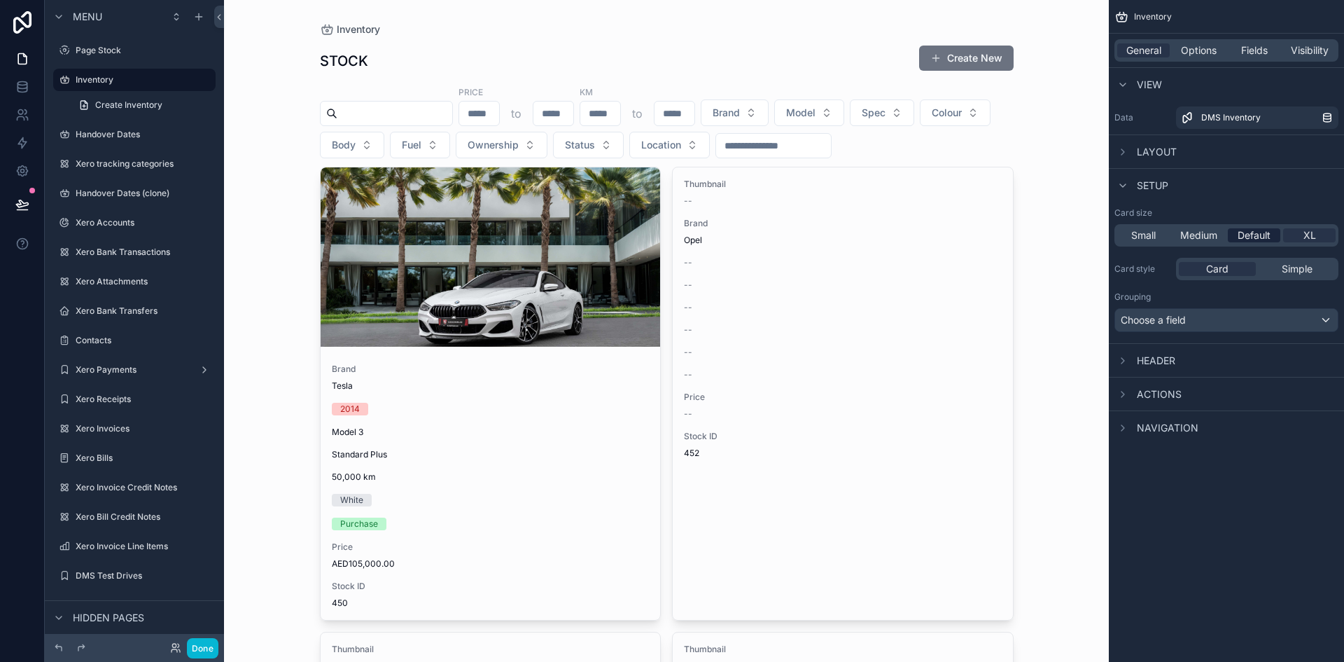
click at [1261, 239] on span "Default" at bounding box center [1254, 235] width 33 height 14
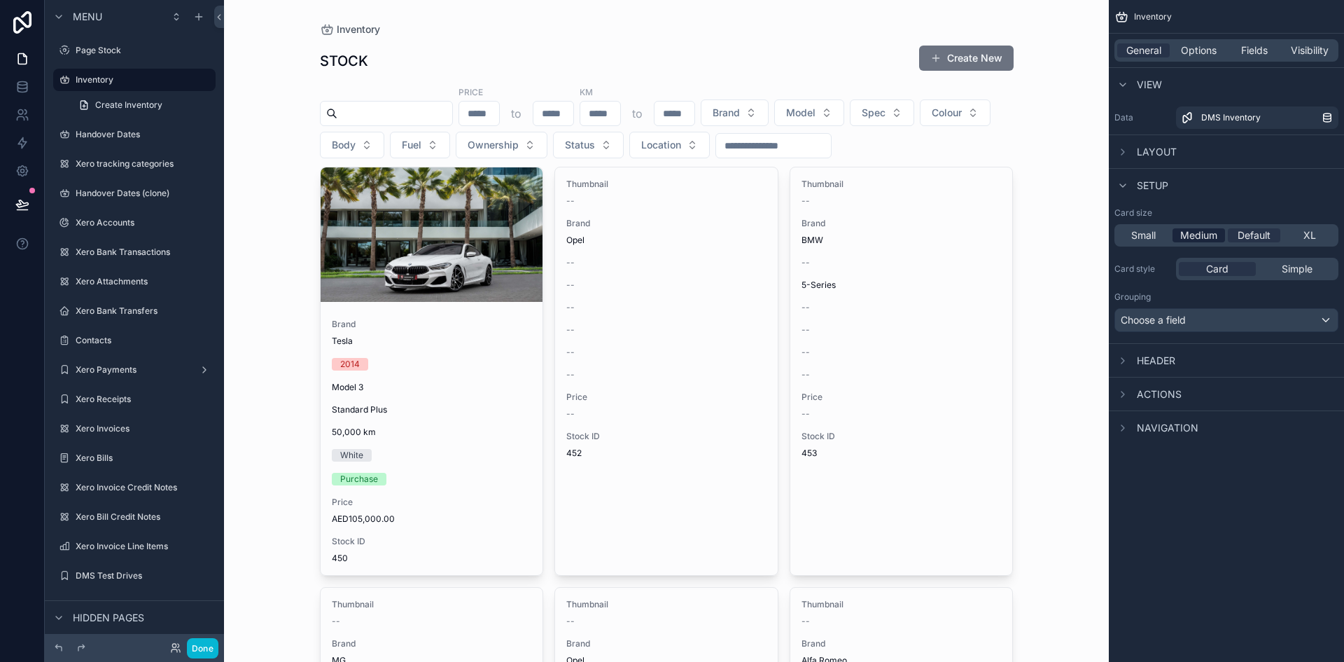
click at [1211, 237] on span "Medium" at bounding box center [1199, 235] width 37 height 14
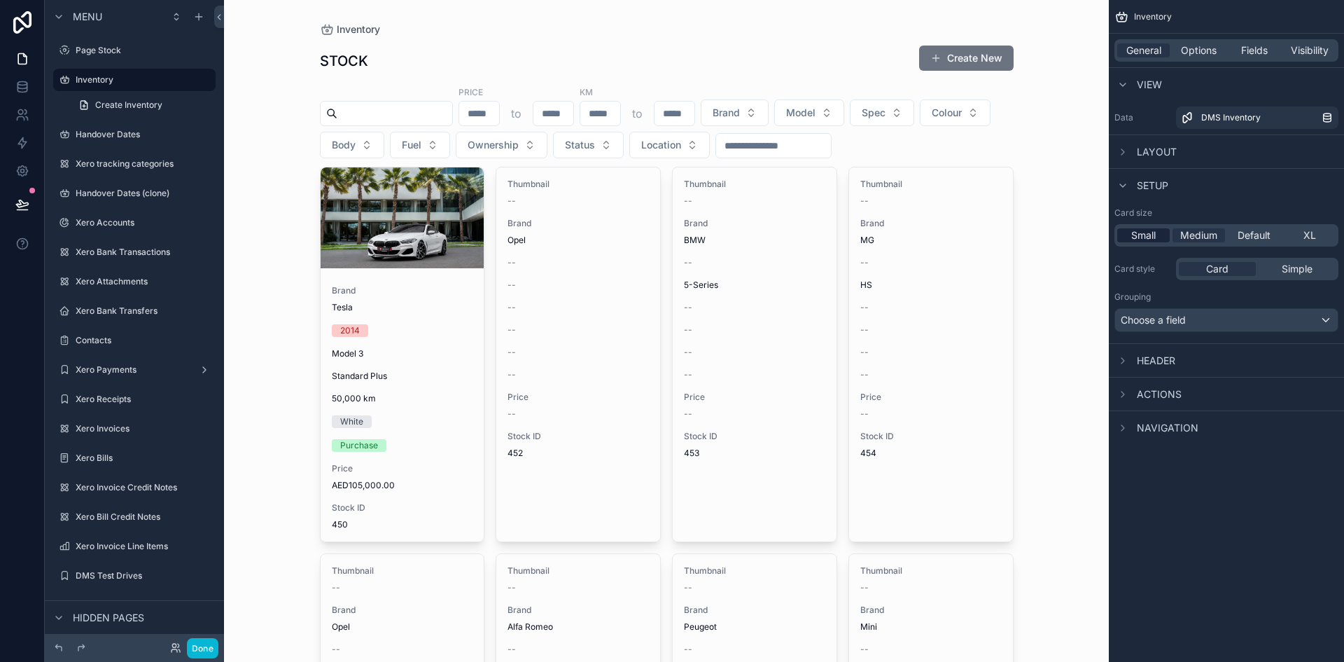
click at [1157, 232] on div "Small" at bounding box center [1143, 235] width 53 height 14
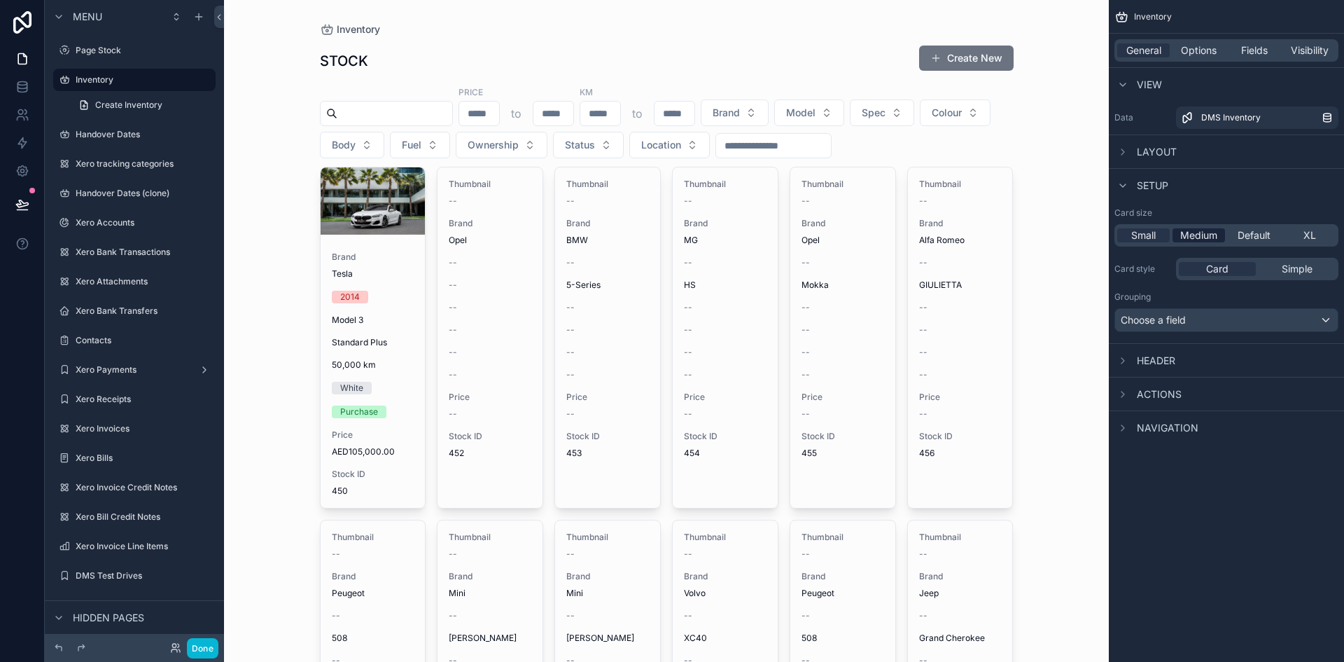
click at [1203, 236] on span "Medium" at bounding box center [1199, 235] width 37 height 14
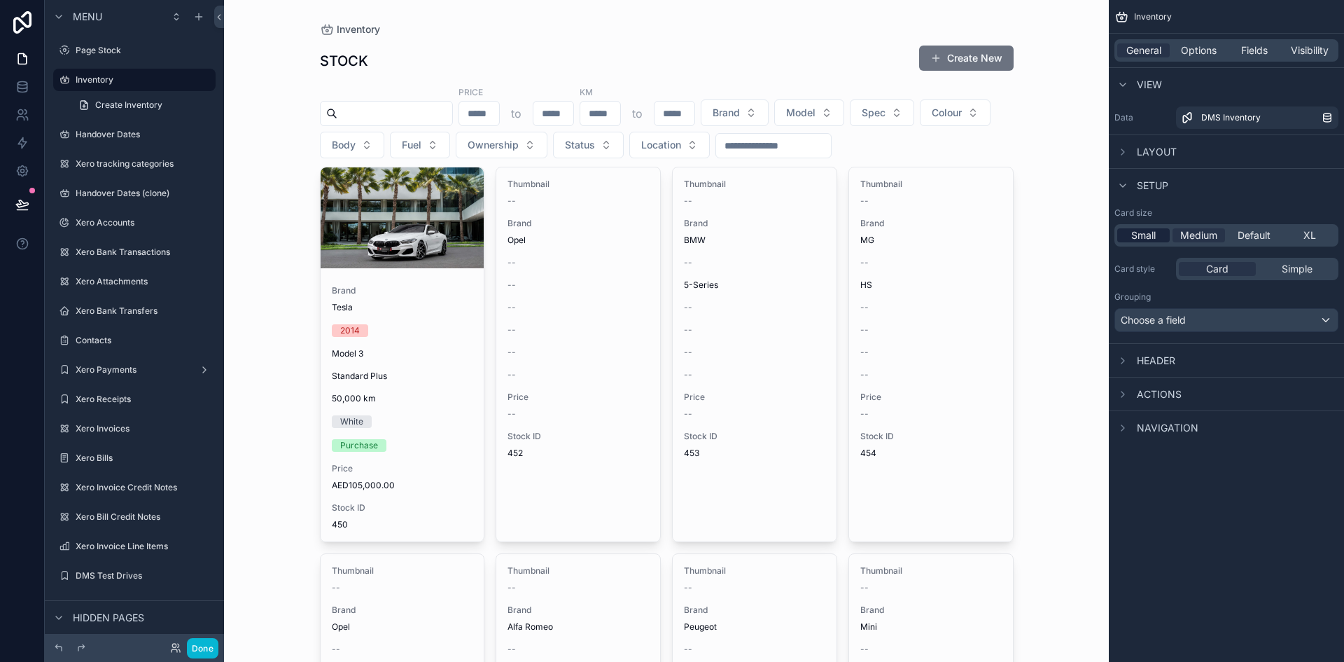
click at [1152, 232] on span "Small" at bounding box center [1143, 235] width 25 height 14
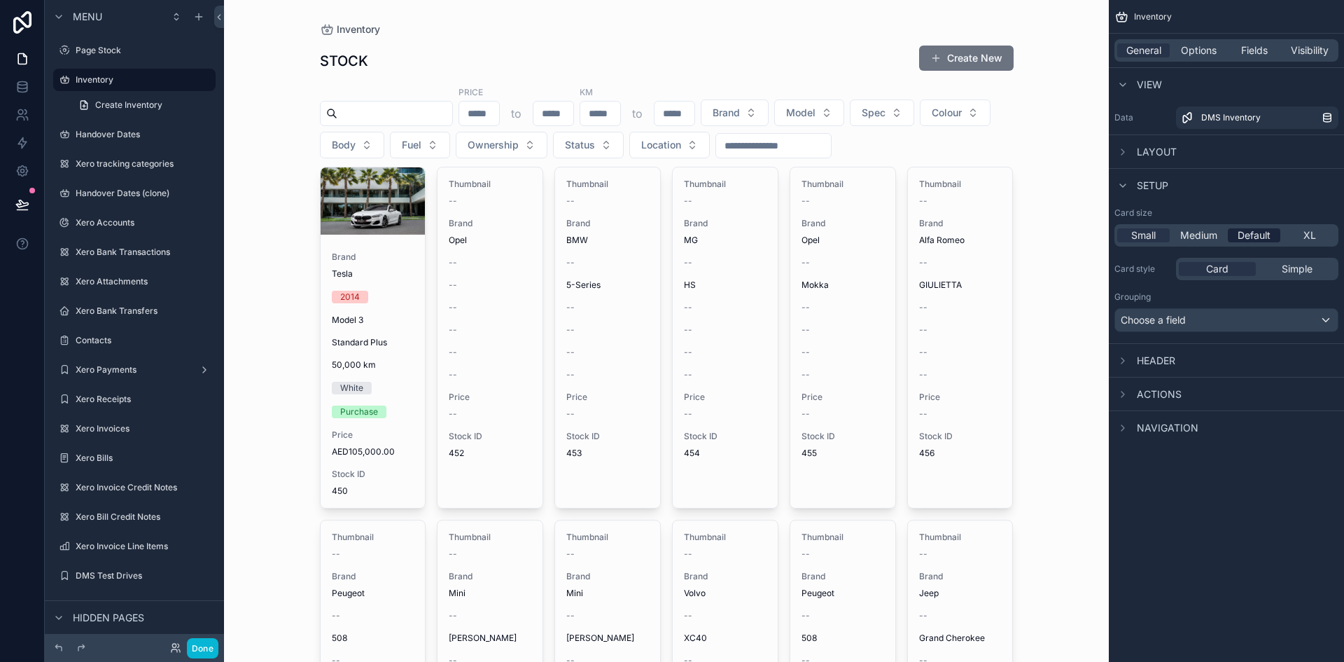
click at [1274, 233] on div "Default" at bounding box center [1254, 235] width 53 height 14
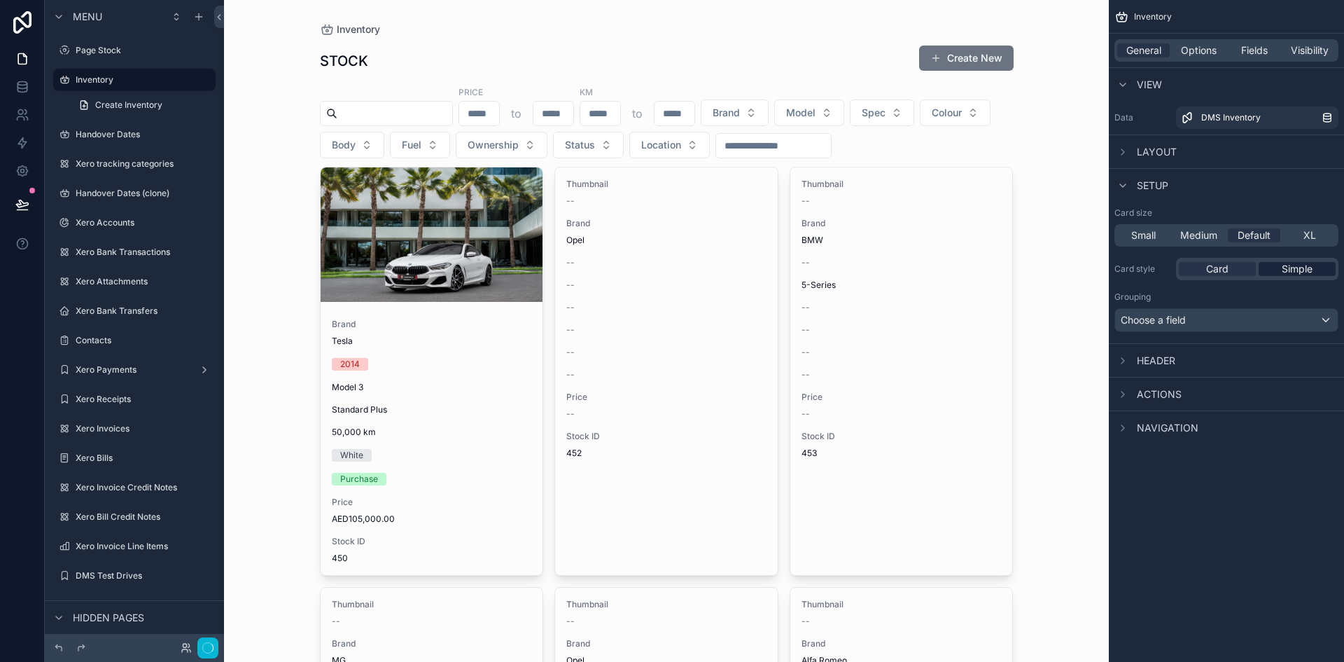
click at [1297, 265] on span "Simple" at bounding box center [1297, 269] width 31 height 14
click at [1248, 264] on div "Card" at bounding box center [1217, 269] width 77 height 14
click at [1151, 85] on span "View" at bounding box center [1149, 85] width 25 height 14
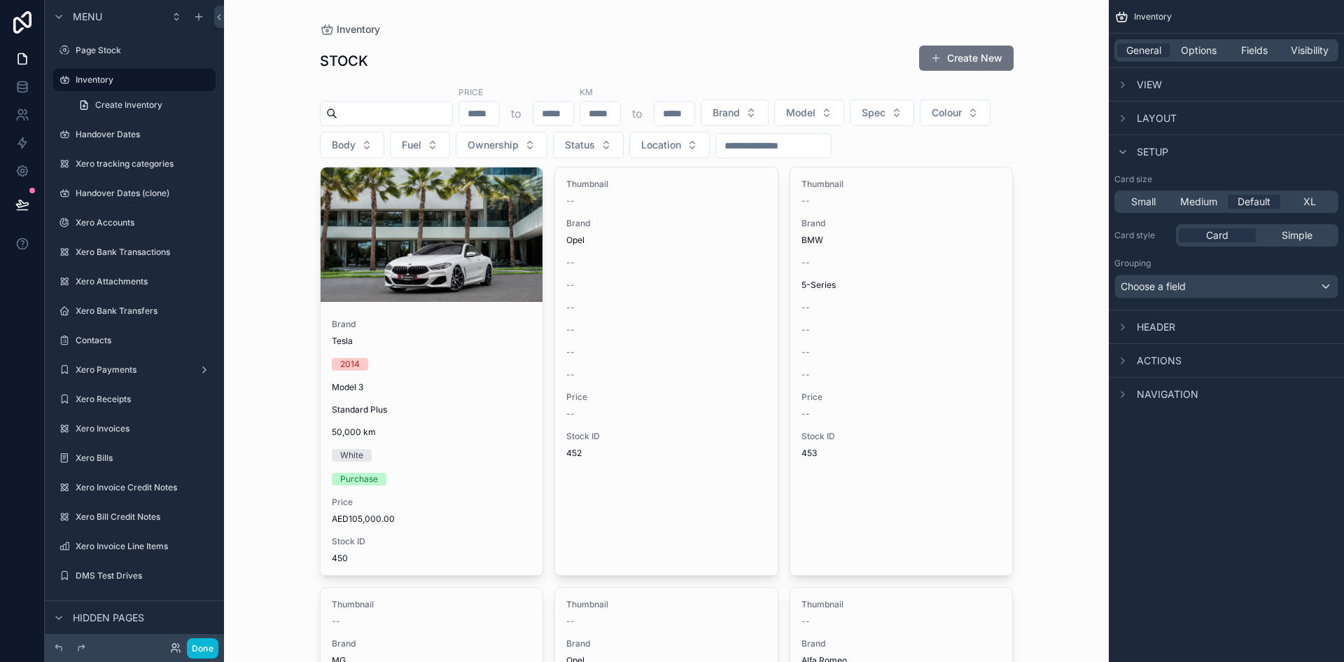
click at [1151, 85] on span "View" at bounding box center [1149, 85] width 25 height 14
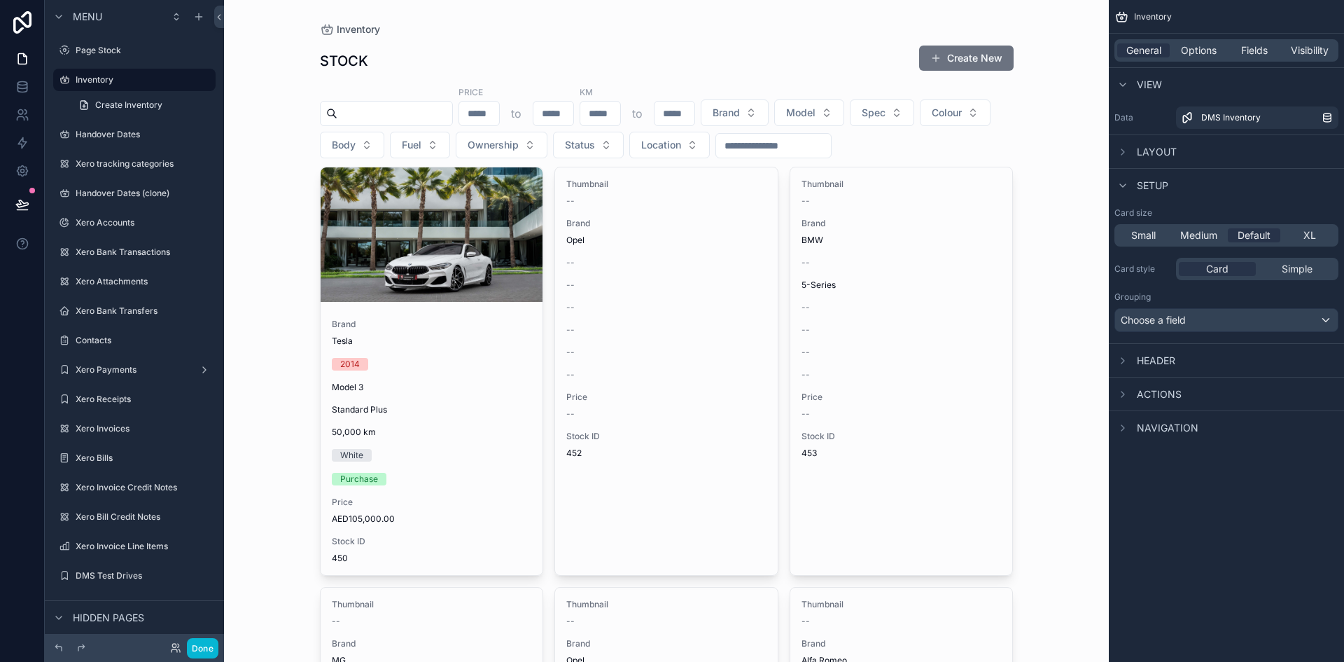
click at [1151, 85] on span "View" at bounding box center [1149, 85] width 25 height 14
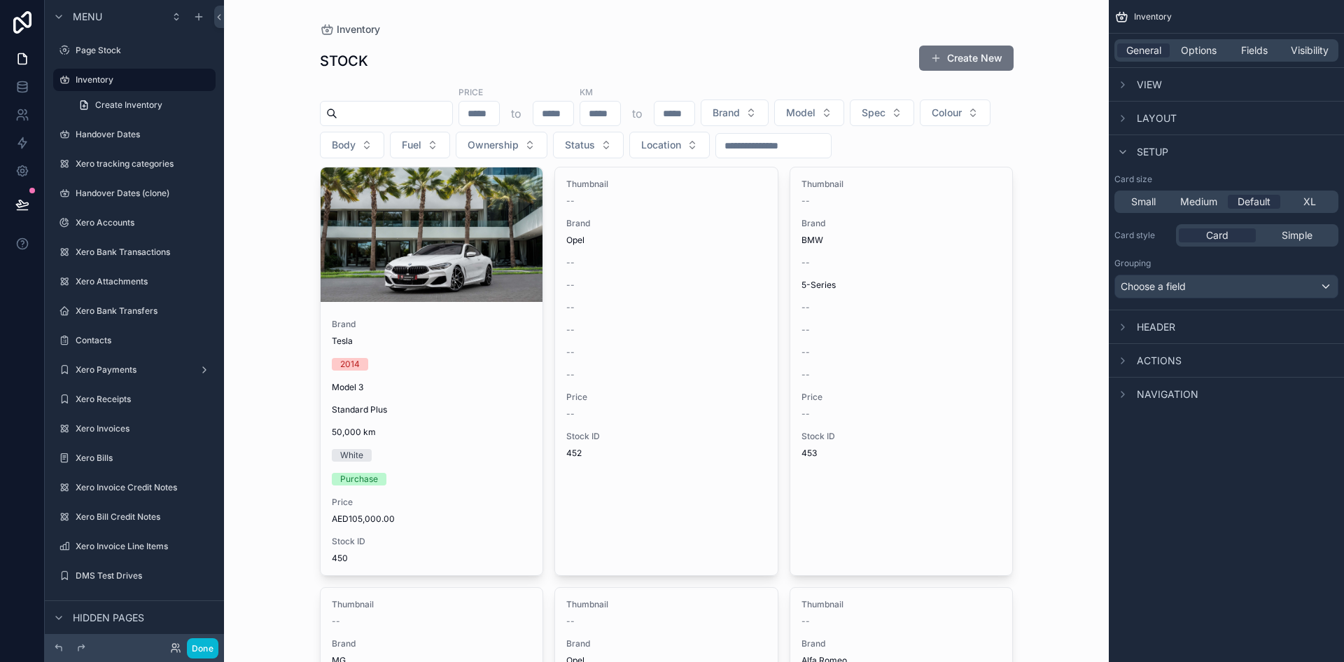
click at [1150, 118] on span "Layout" at bounding box center [1157, 118] width 40 height 14
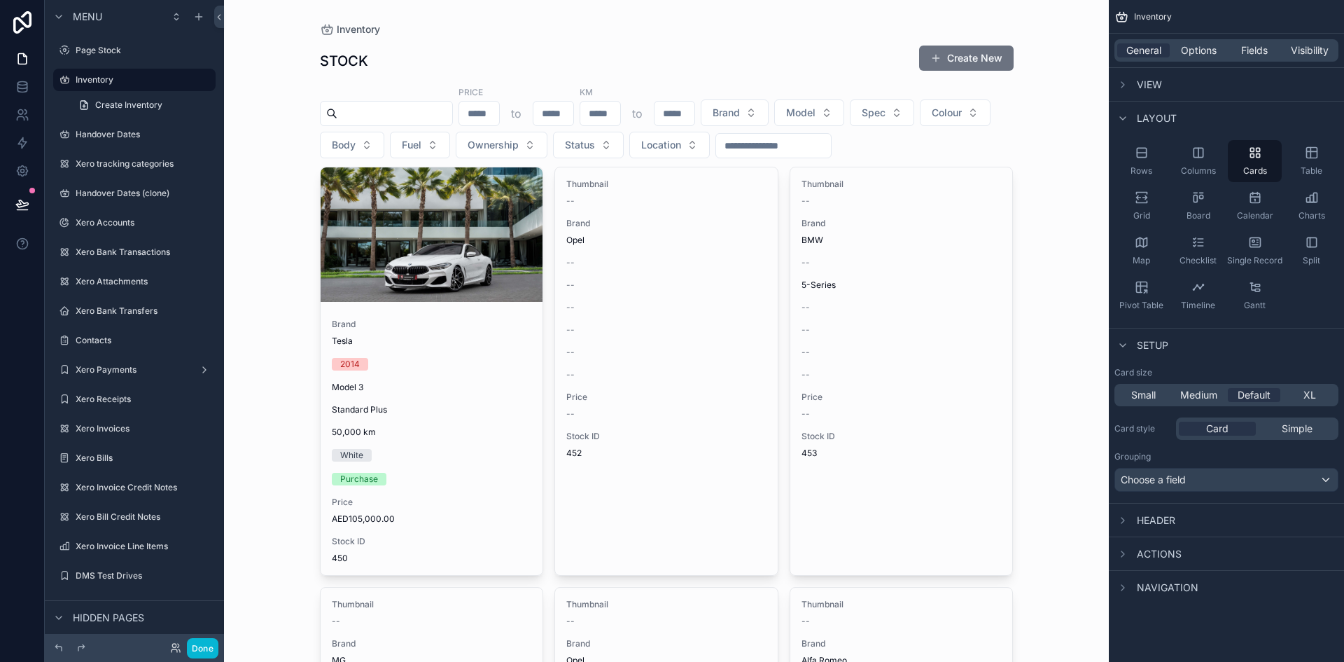
click at [1150, 118] on span "Layout" at bounding box center [1157, 118] width 40 height 14
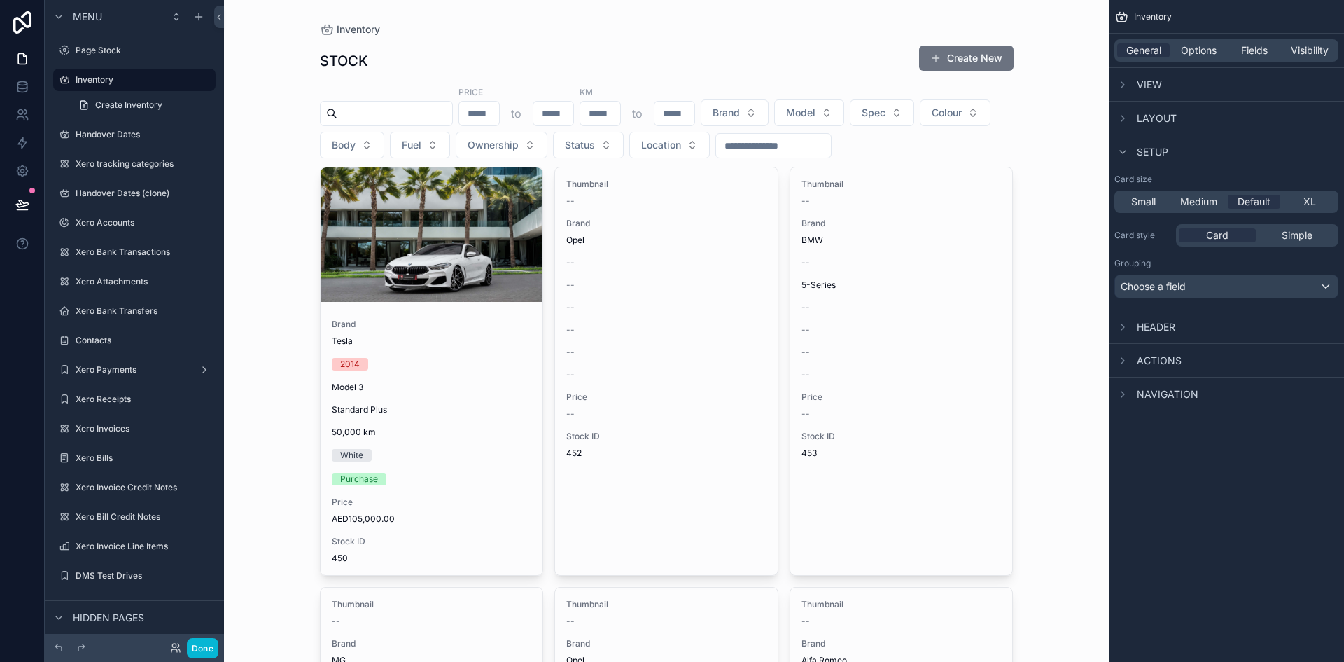
click at [1146, 151] on span "Setup" at bounding box center [1153, 152] width 32 height 14
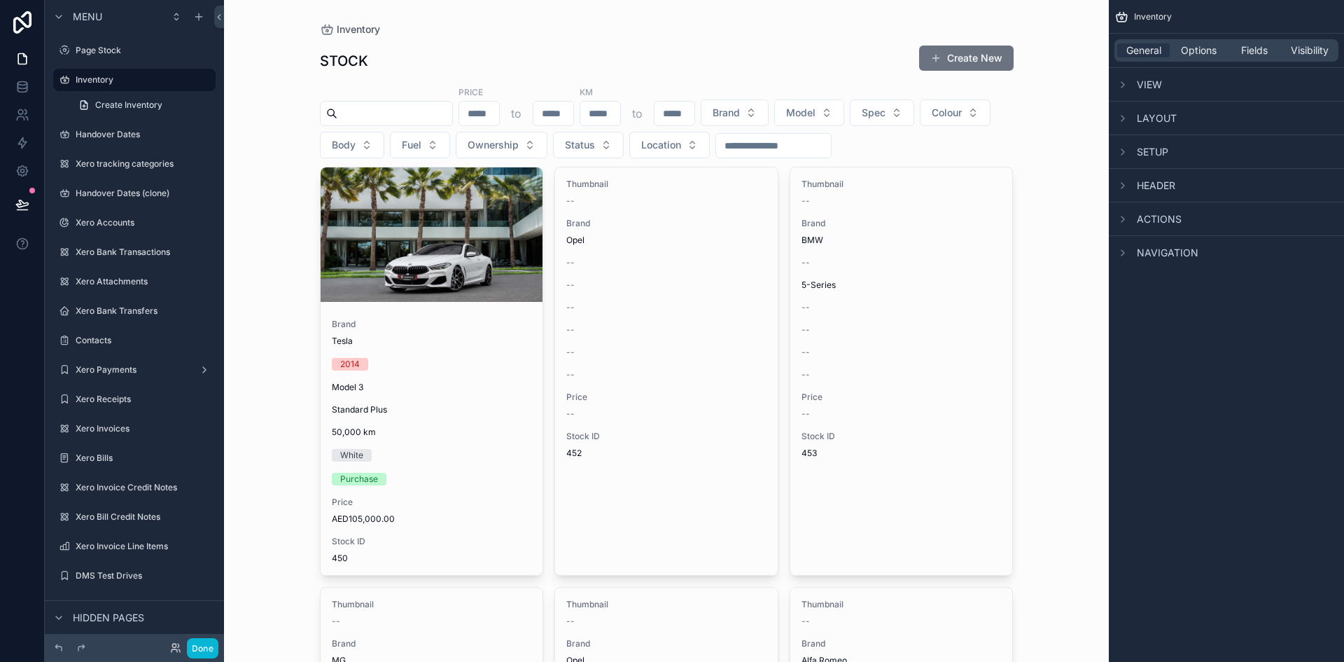
click at [1146, 151] on span "Setup" at bounding box center [1153, 152] width 32 height 14
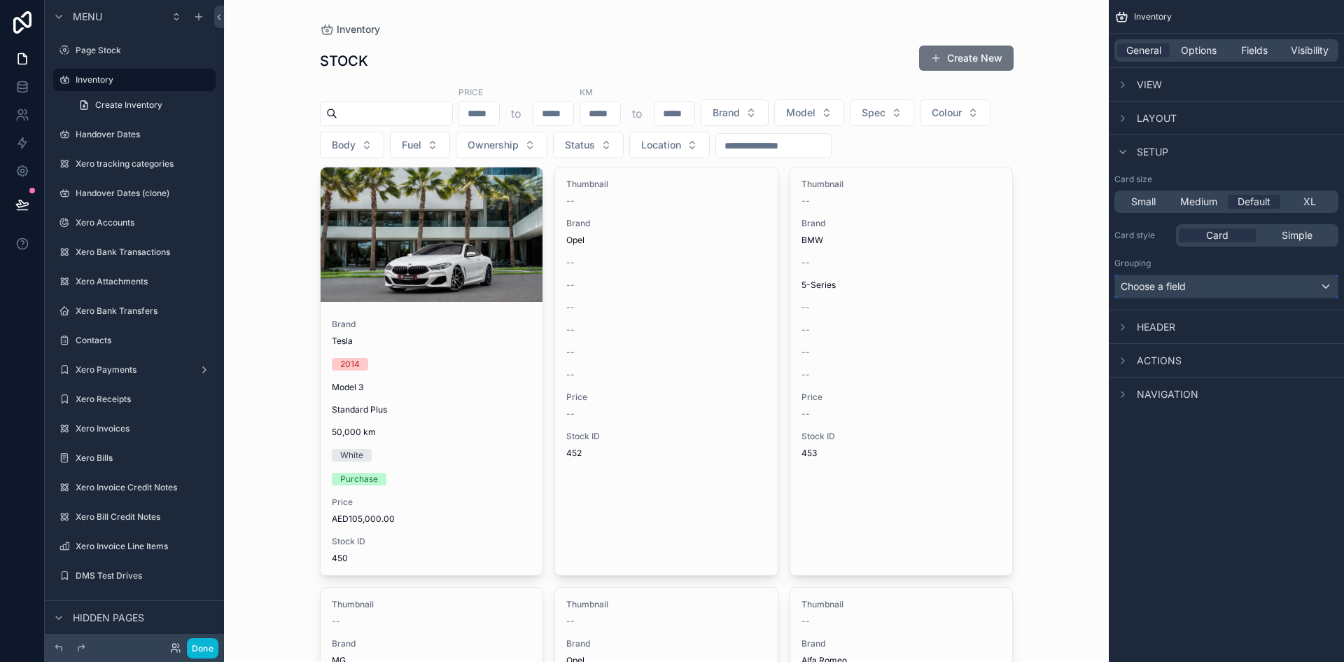
click at [1176, 284] on span "Choose a field" at bounding box center [1153, 286] width 65 height 12
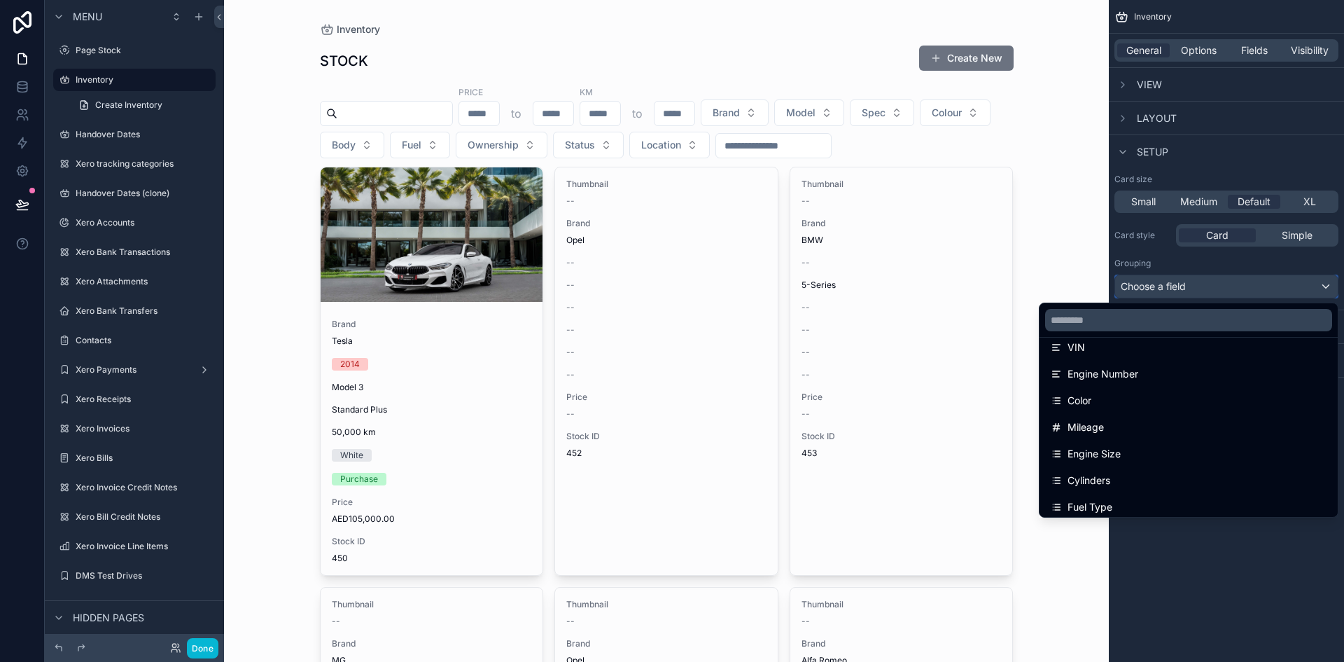
scroll to position [210, 0]
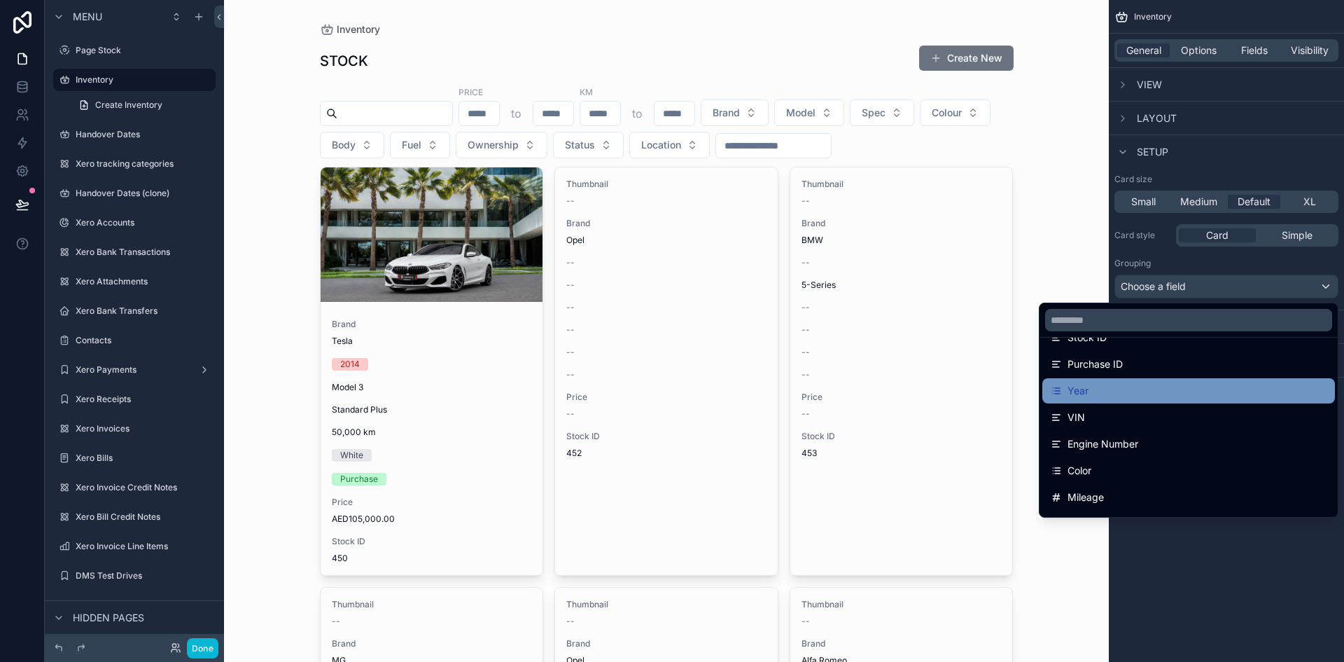
click at [1171, 396] on div "Year" at bounding box center [1189, 390] width 276 height 17
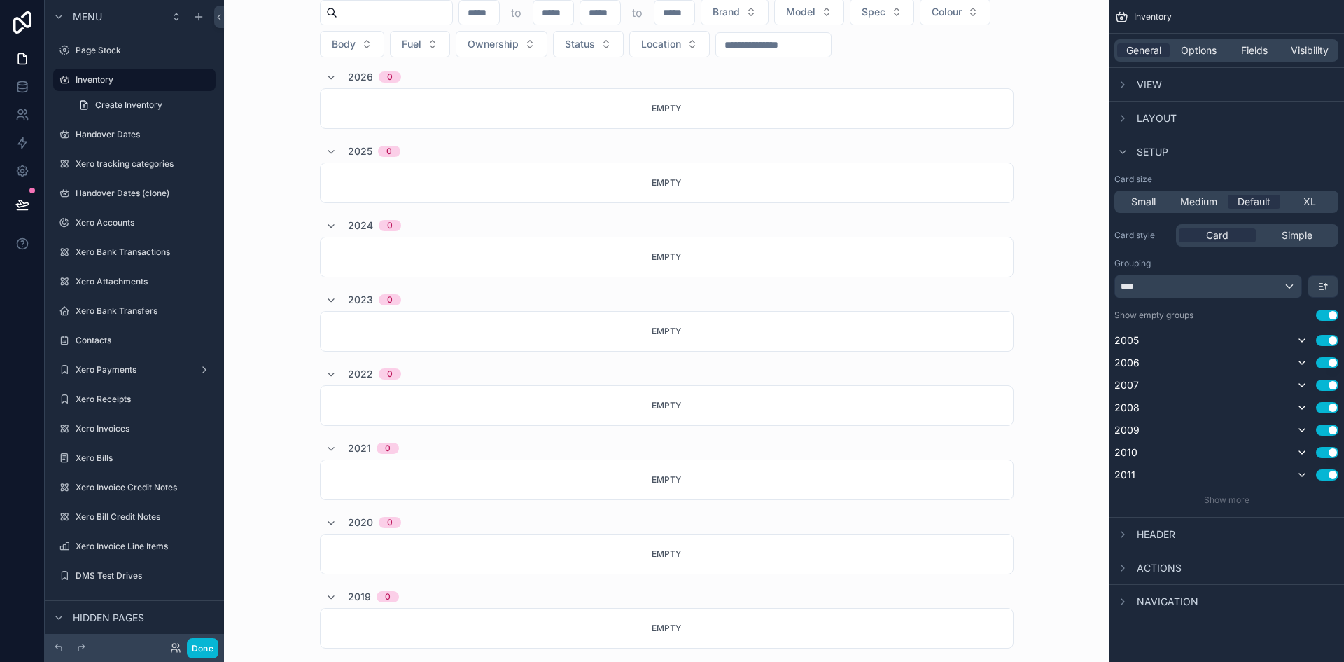
scroll to position [0, 0]
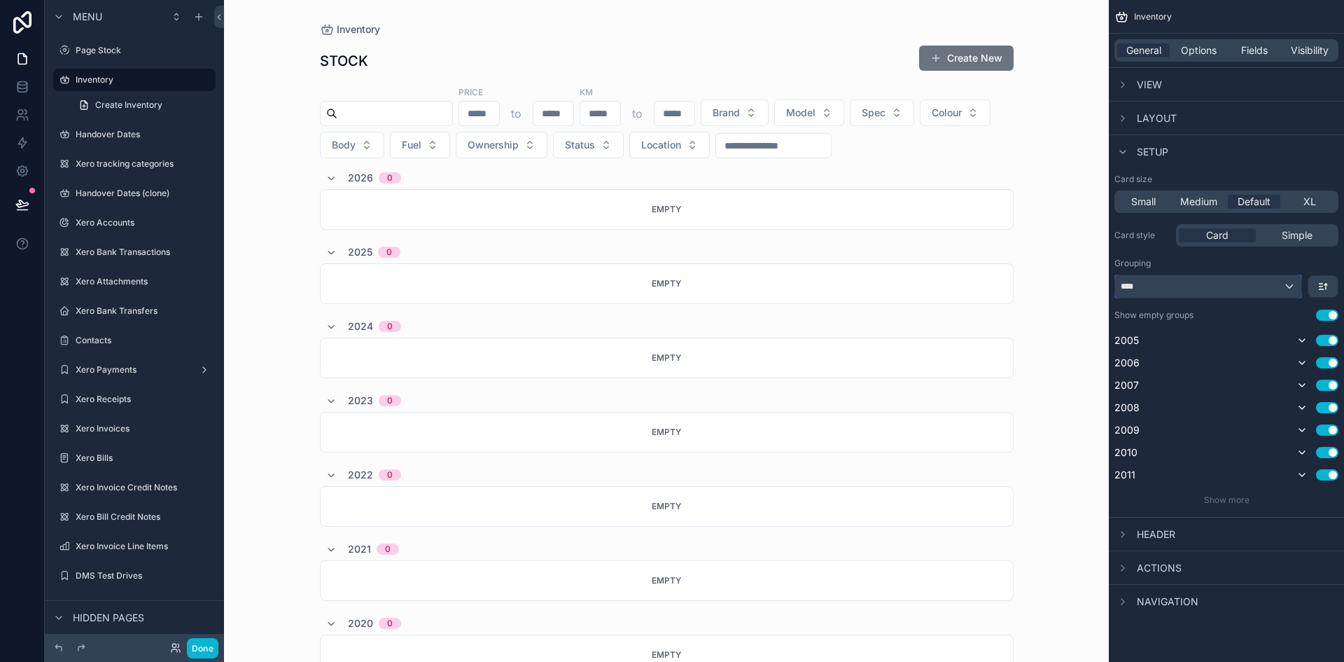
click at [1285, 284] on div "****" at bounding box center [1208, 286] width 186 height 22
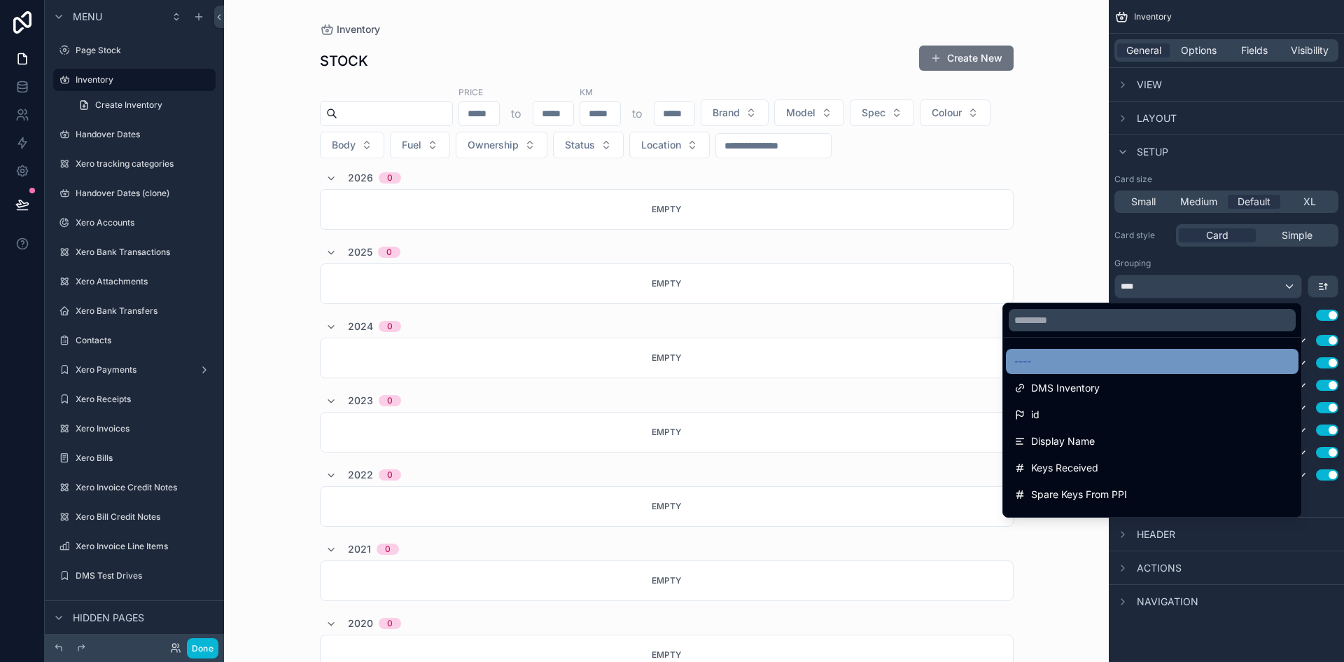
click at [1075, 363] on div "----" at bounding box center [1153, 361] width 276 height 17
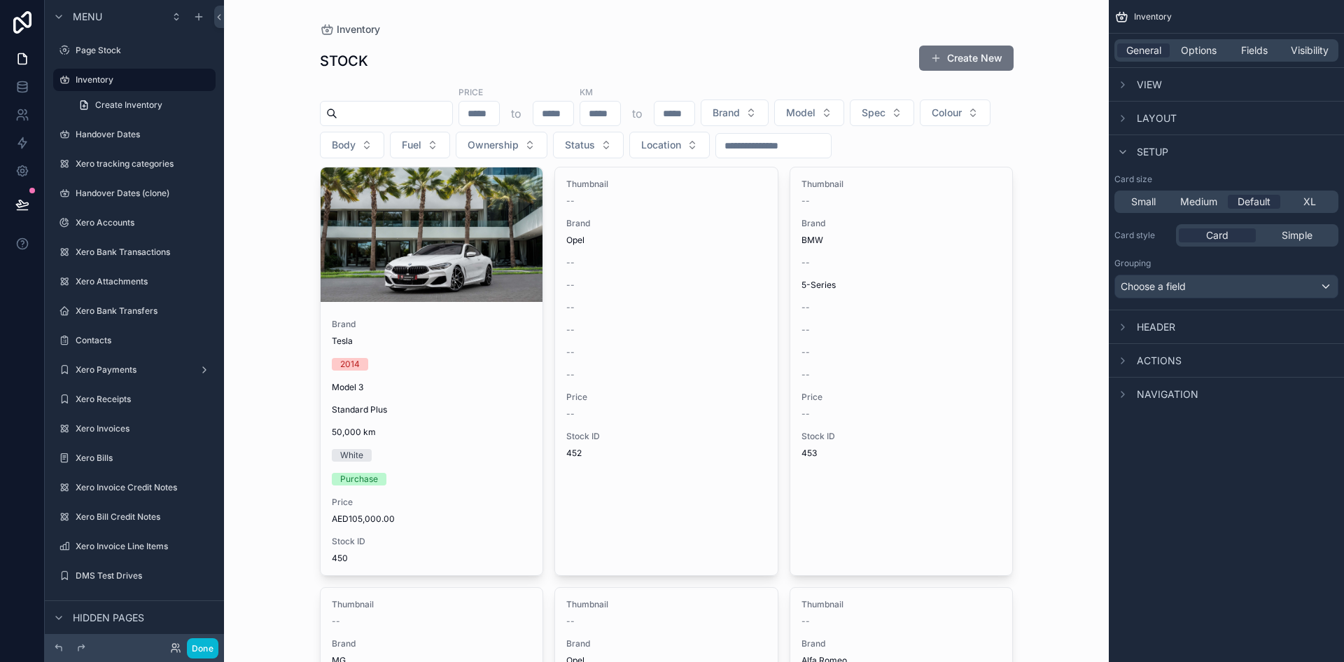
click at [434, 112] on input "scrollable content" at bounding box center [394, 114] width 115 height 20
click at [201, 373] on icon "scrollable content" at bounding box center [204, 369] width 11 height 11
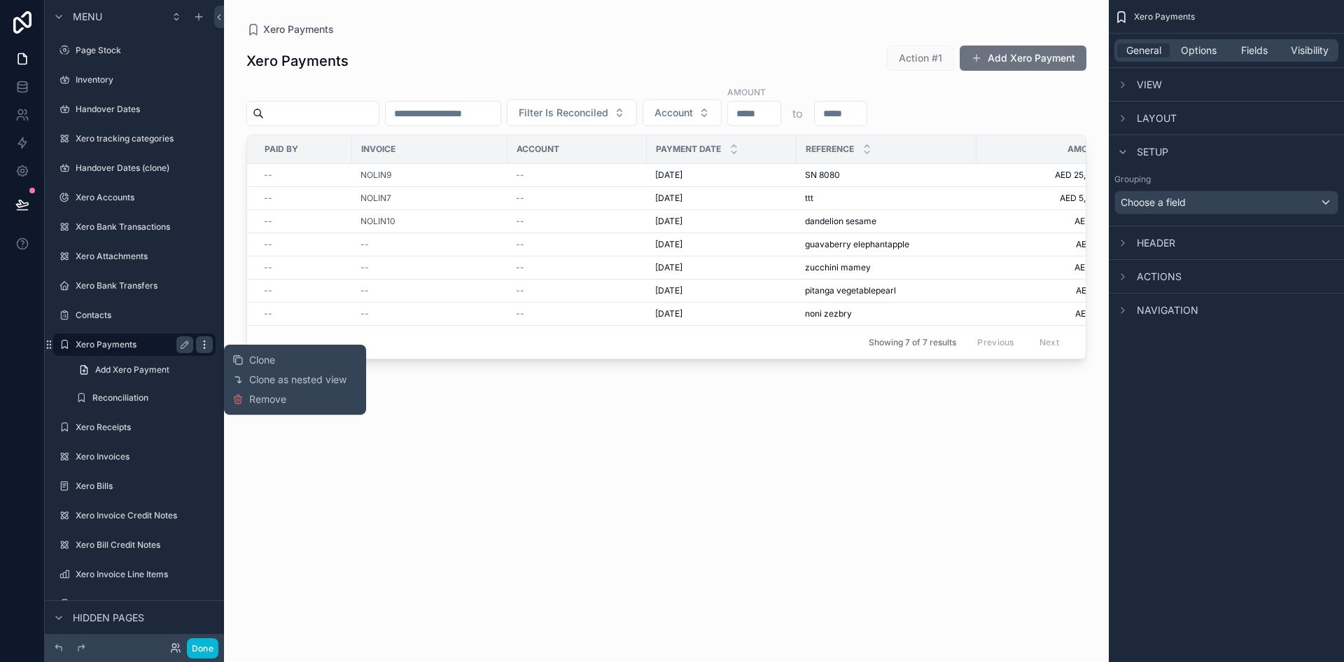
click at [204, 346] on icon "scrollable content" at bounding box center [204, 344] width 11 height 11
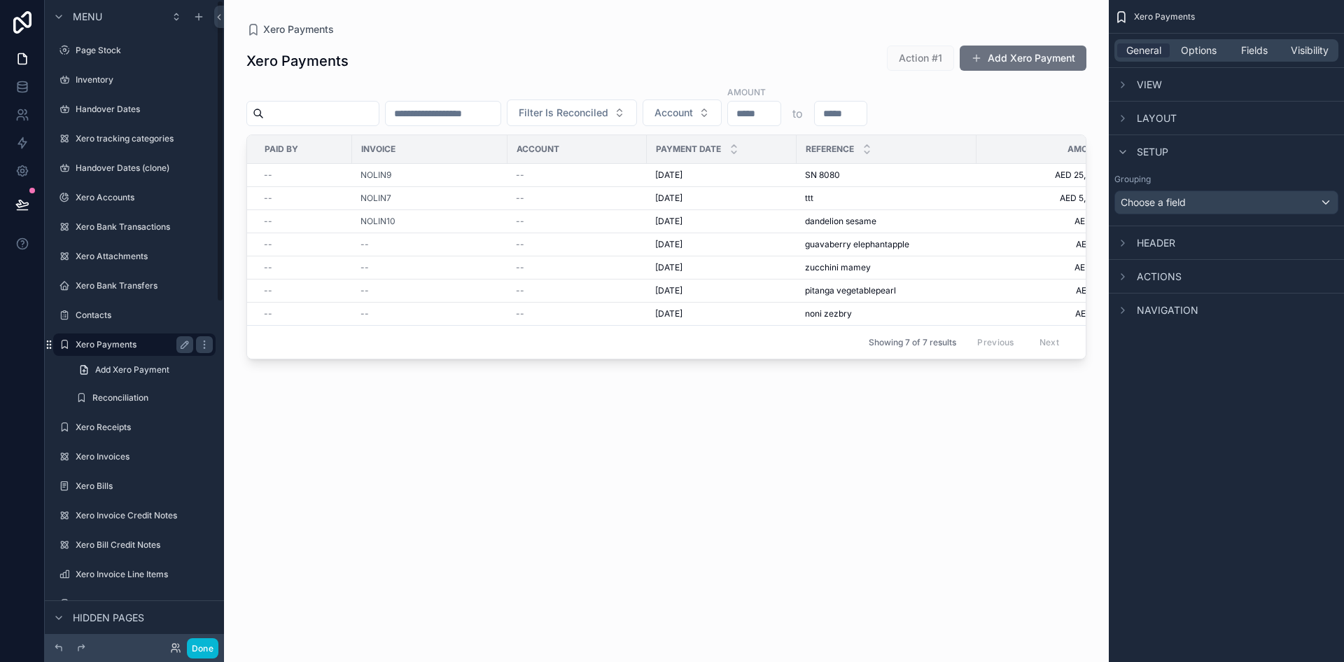
click at [47, 344] on icon "scrollable content" at bounding box center [47, 344] width 1 height 1
click at [101, 43] on div "Page Stock" at bounding box center [135, 50] width 118 height 17
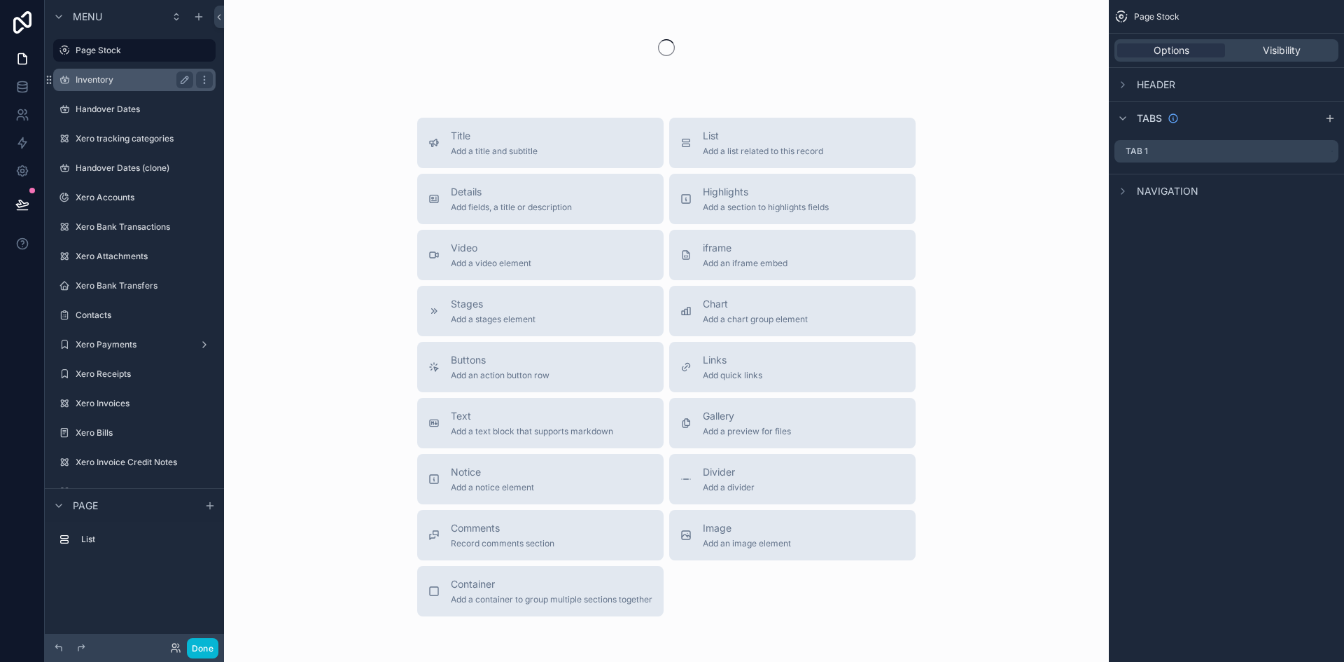
click at [132, 90] on div "Inventory" at bounding box center [134, 80] width 157 height 22
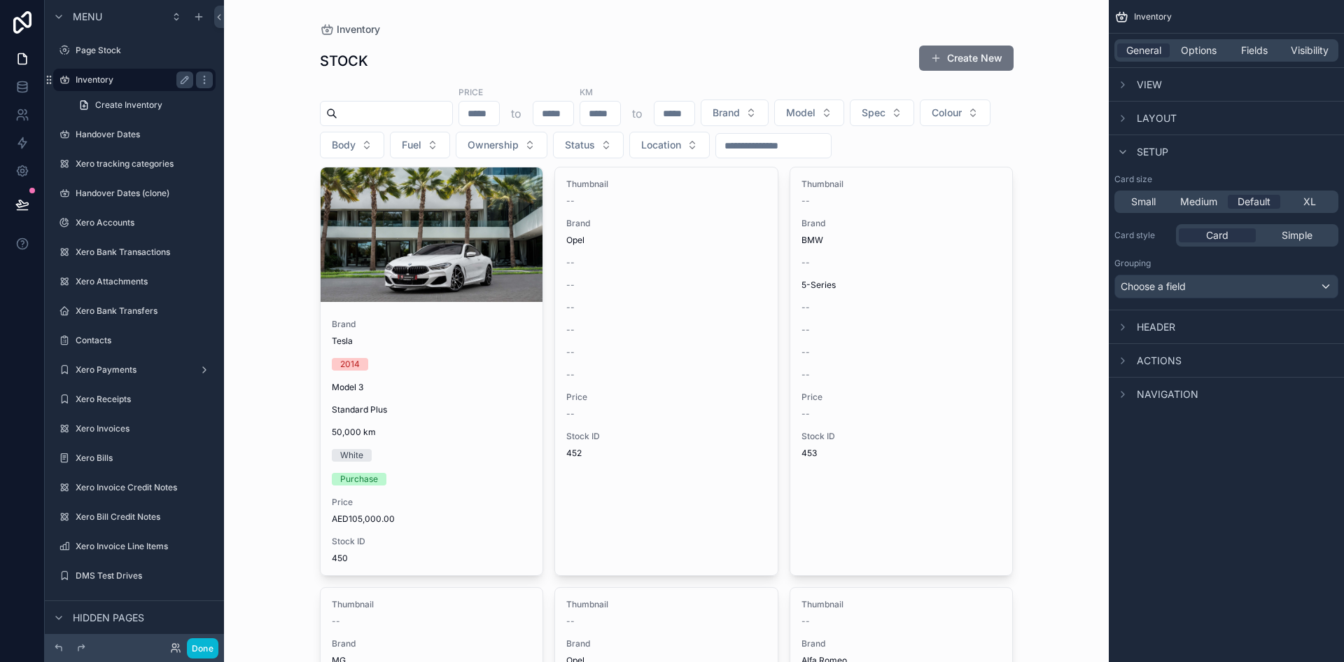
click at [170, 84] on label "Inventory" at bounding box center [132, 79] width 112 height 11
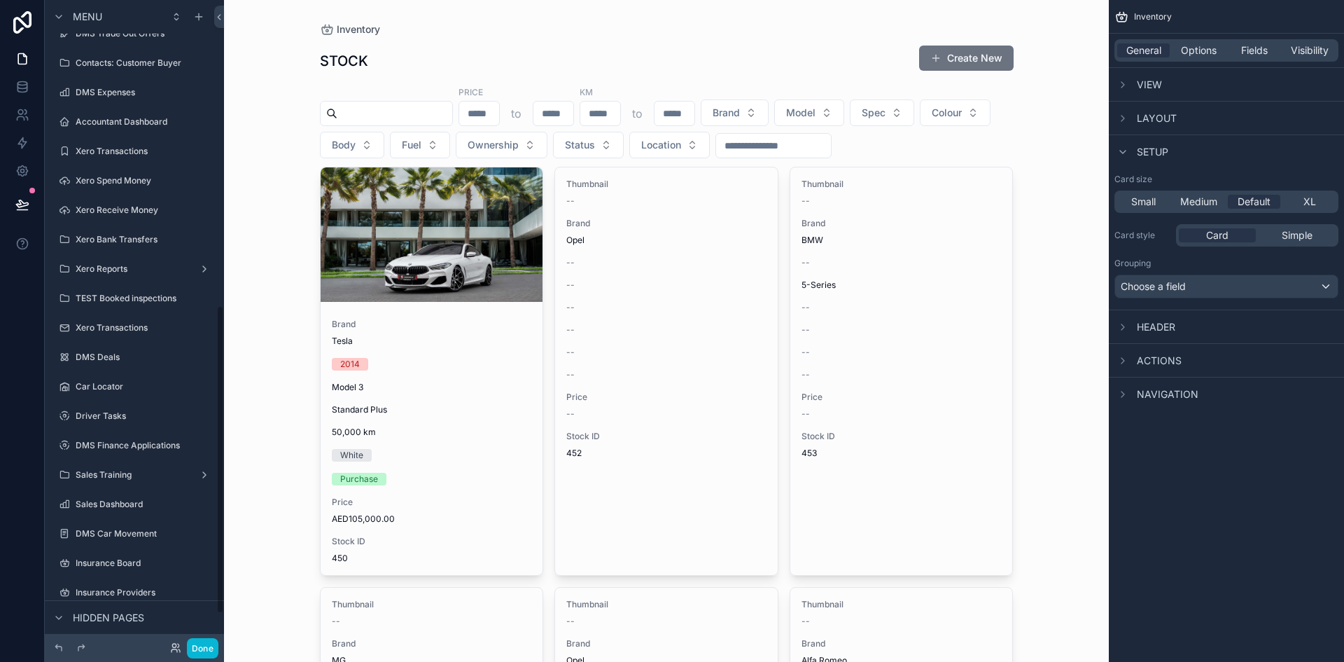
scroll to position [704, 0]
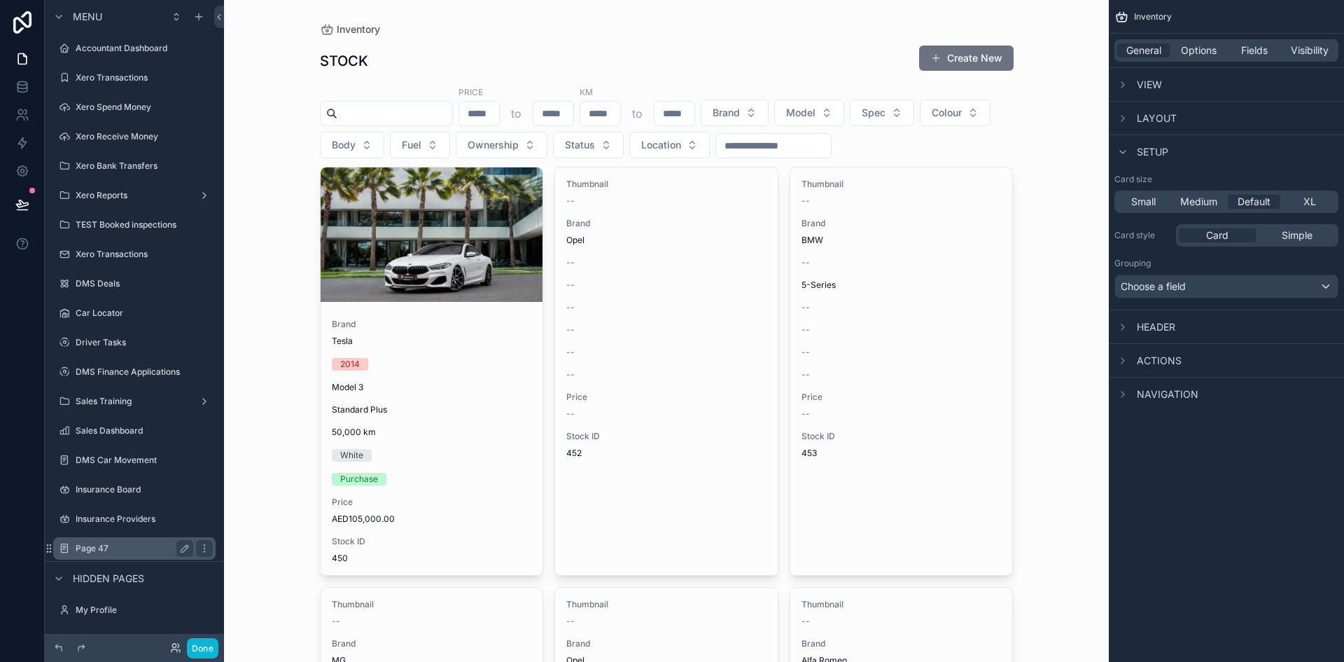
click at [141, 539] on div "Page 47" at bounding box center [134, 548] width 157 height 22
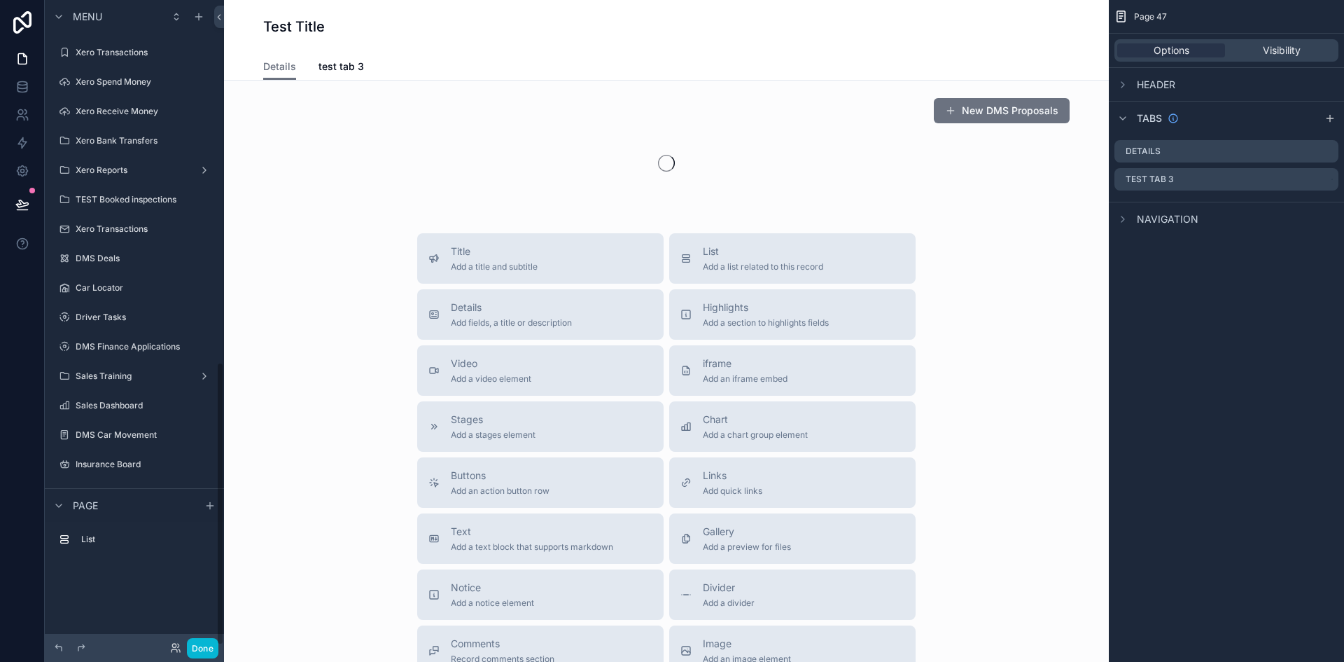
scroll to position [824, 0]
click at [594, 145] on div "scrollable content" at bounding box center [666, 146] width 863 height 108
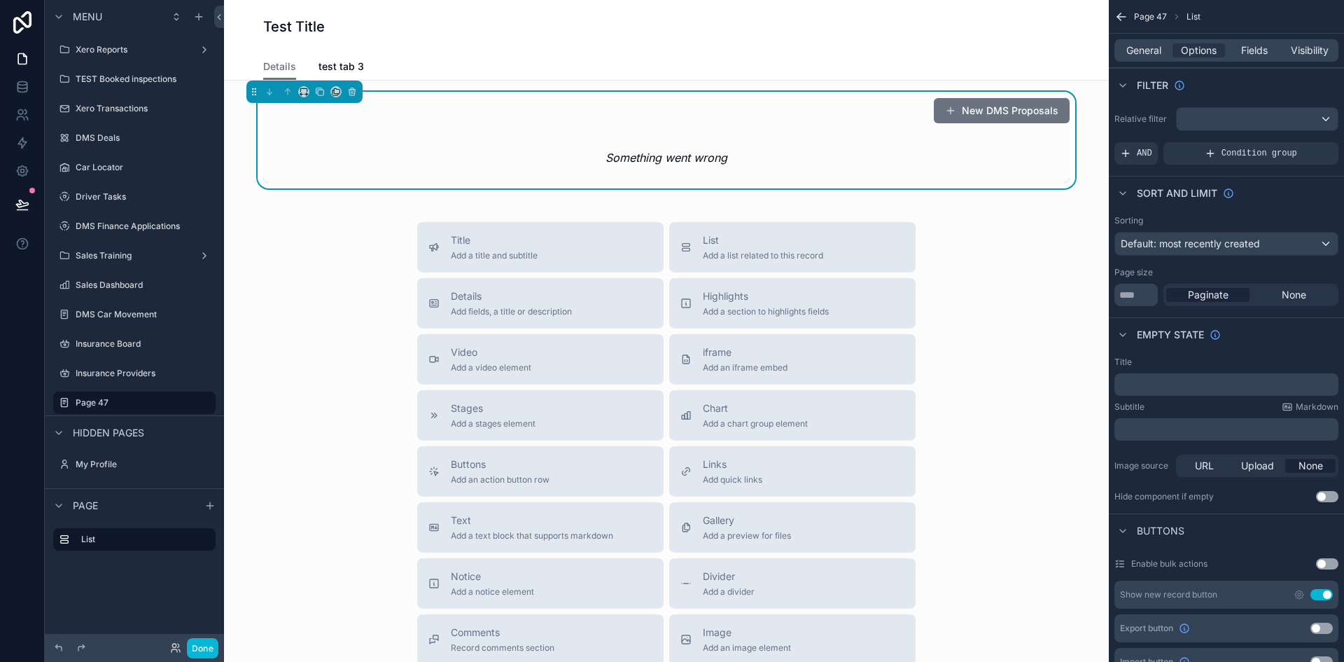
click at [697, 159] on em "Something went wrong" at bounding box center [667, 157] width 122 height 17
click at [355, 91] on icon "scrollable content" at bounding box center [352, 93] width 6 height 6
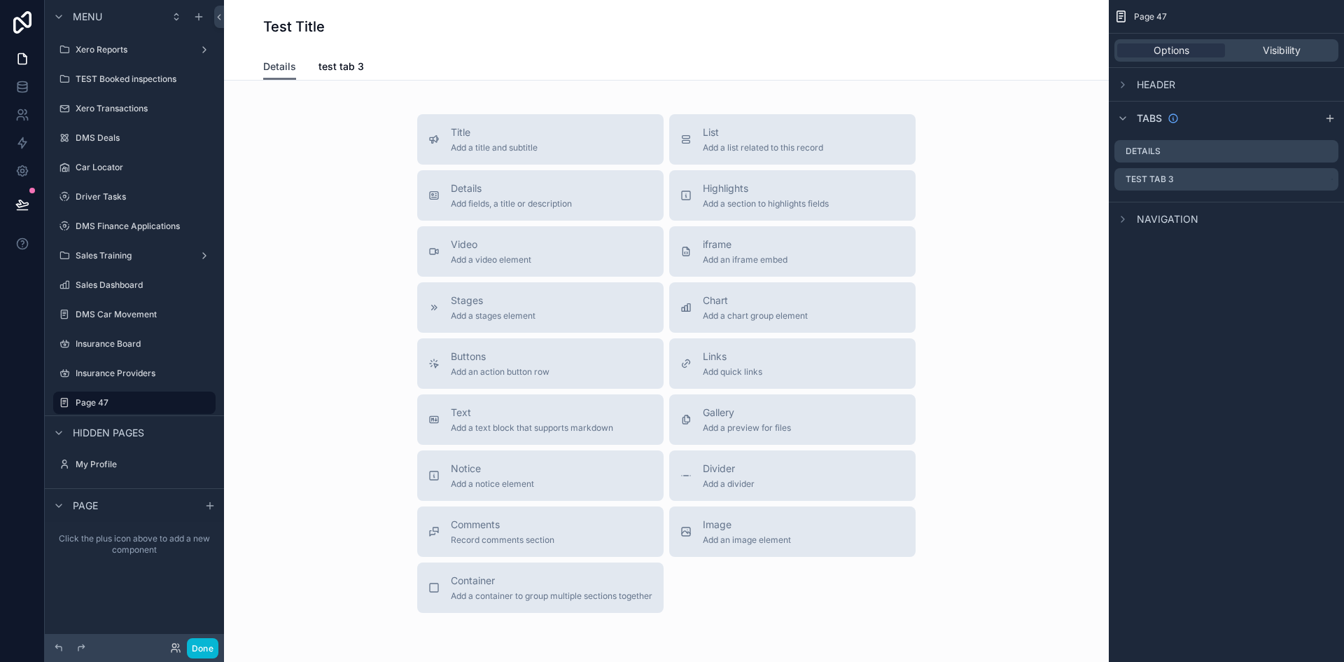
click at [282, 68] on span "Details" at bounding box center [279, 67] width 33 height 14
click at [1191, 88] on div "Header" at bounding box center [1226, 84] width 235 height 34
click at [1134, 74] on div "Header" at bounding box center [1226, 84] width 235 height 34
click at [1117, 78] on div "scrollable content" at bounding box center [1123, 84] width 17 height 17
